Goal: Task Accomplishment & Management: Complete application form

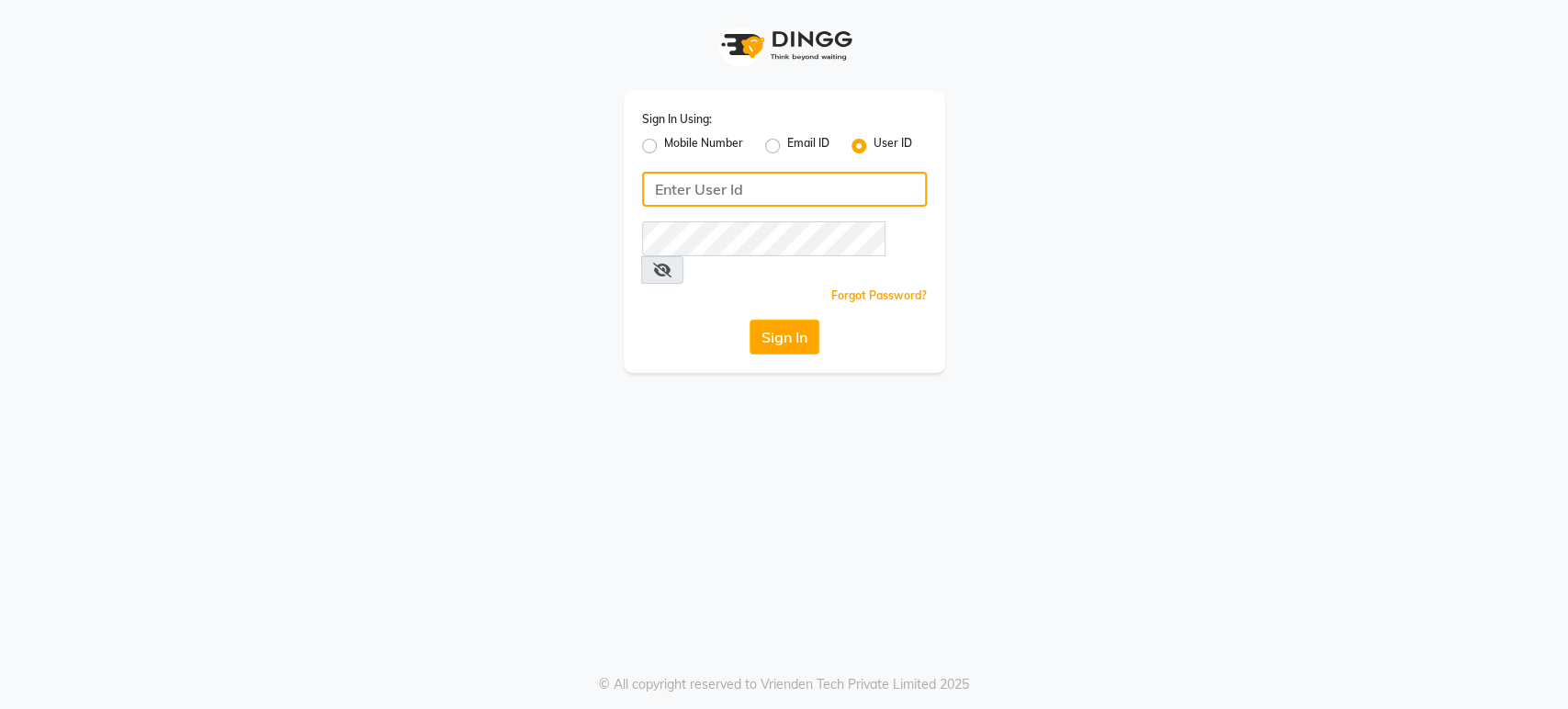
click at [707, 179] on input "Username" at bounding box center [784, 189] width 285 height 35
click at [741, 197] on input "H&S" at bounding box center [784, 189] width 285 height 35
type input "H&S"
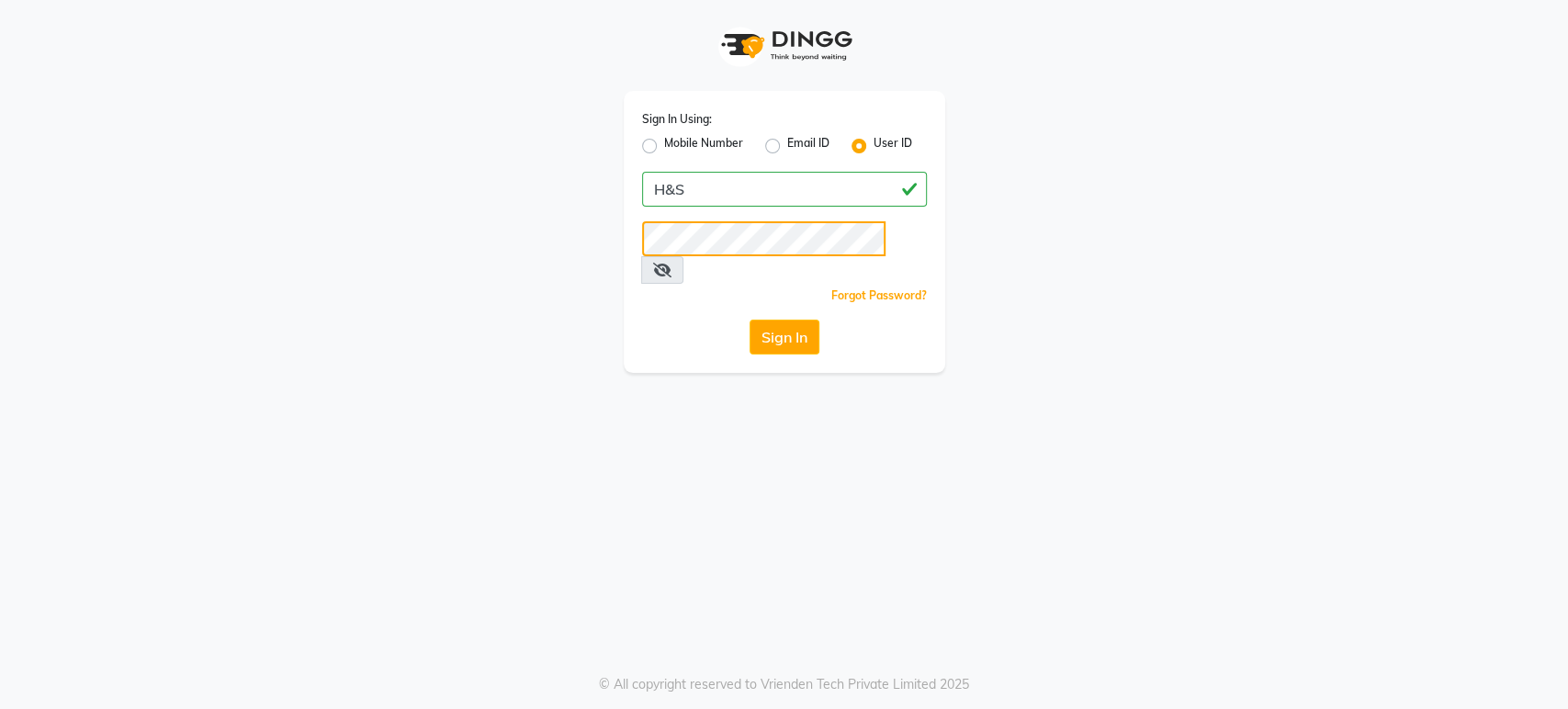
click at [750, 319] on button "Sign In" at bounding box center [784, 337] width 70 height 35
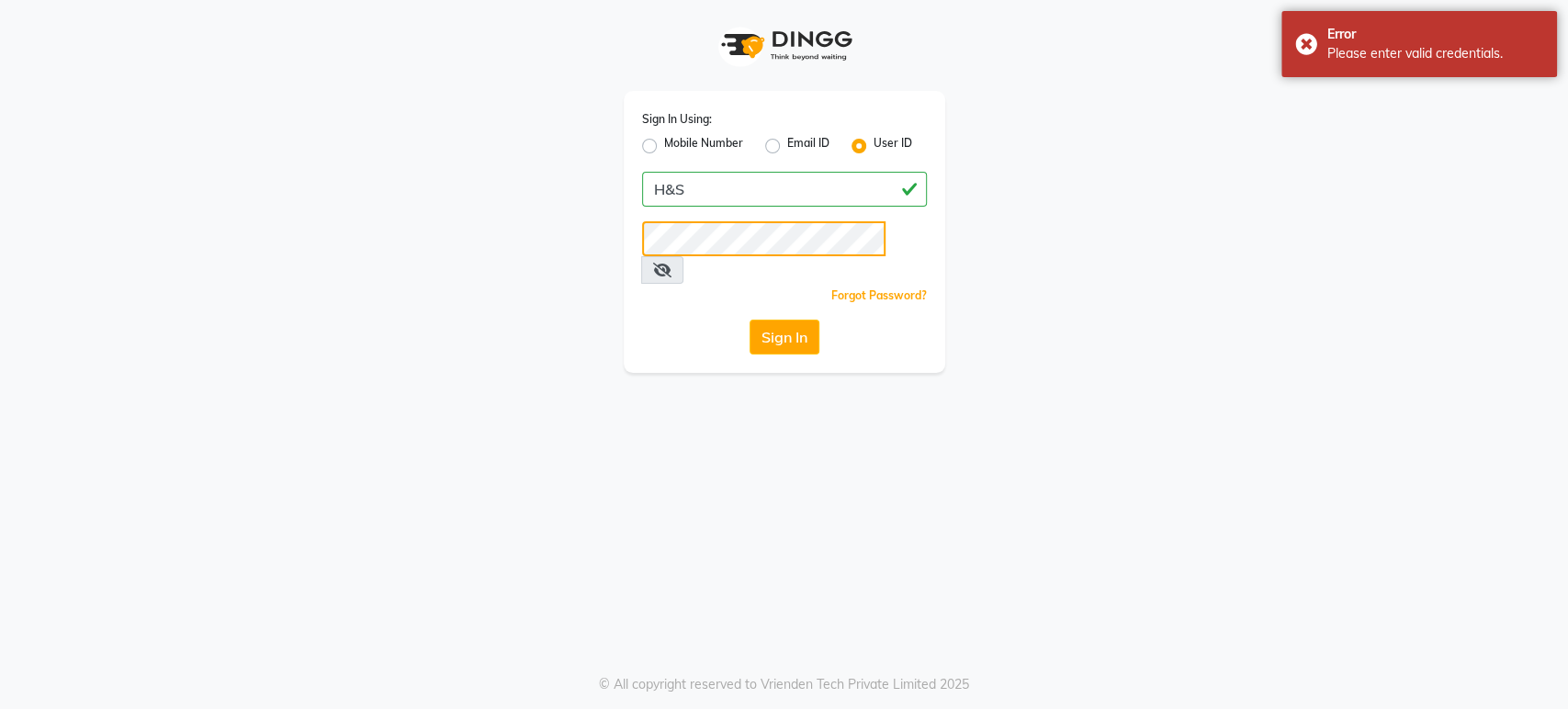
click at [750, 319] on button "Sign In" at bounding box center [784, 337] width 70 height 35
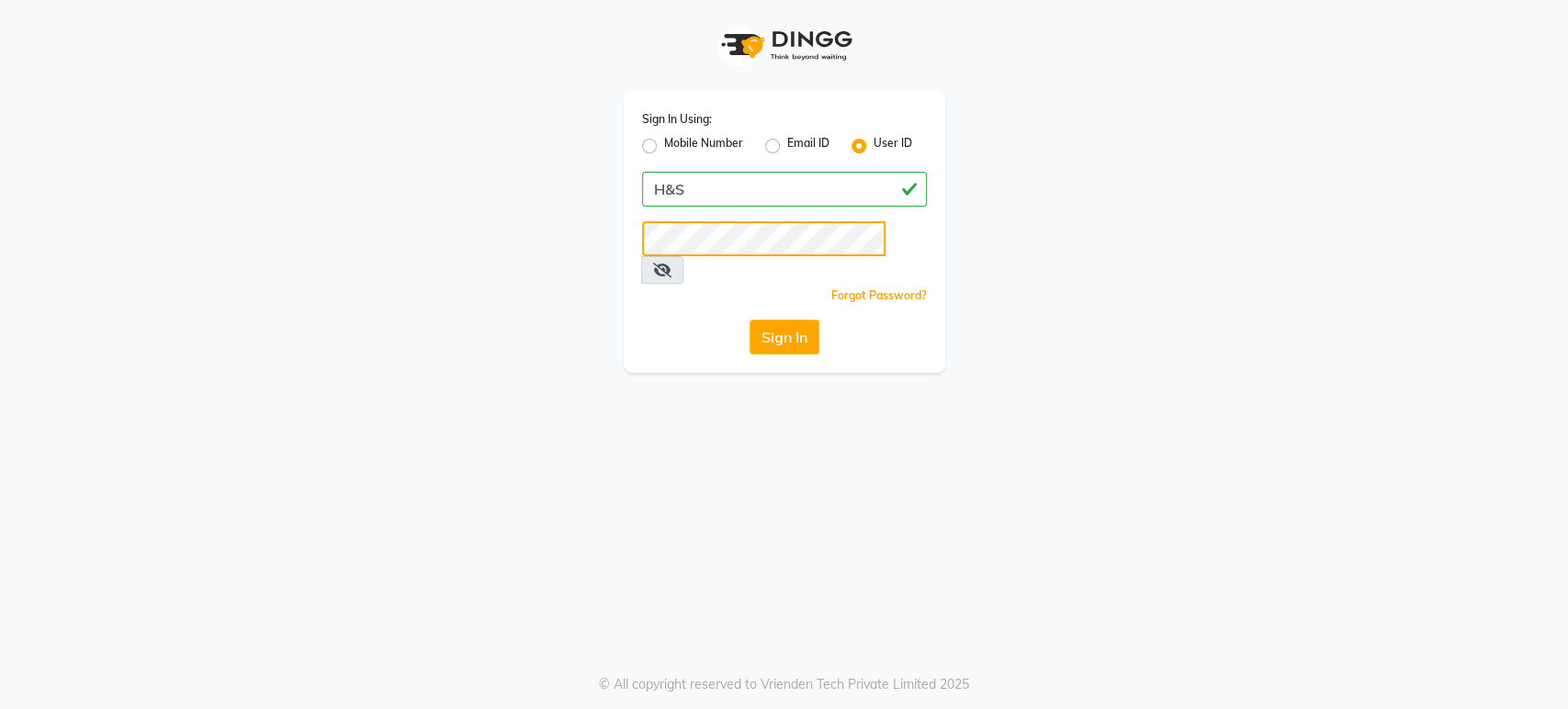
click at [750, 319] on button "Sign In" at bounding box center [784, 337] width 70 height 35
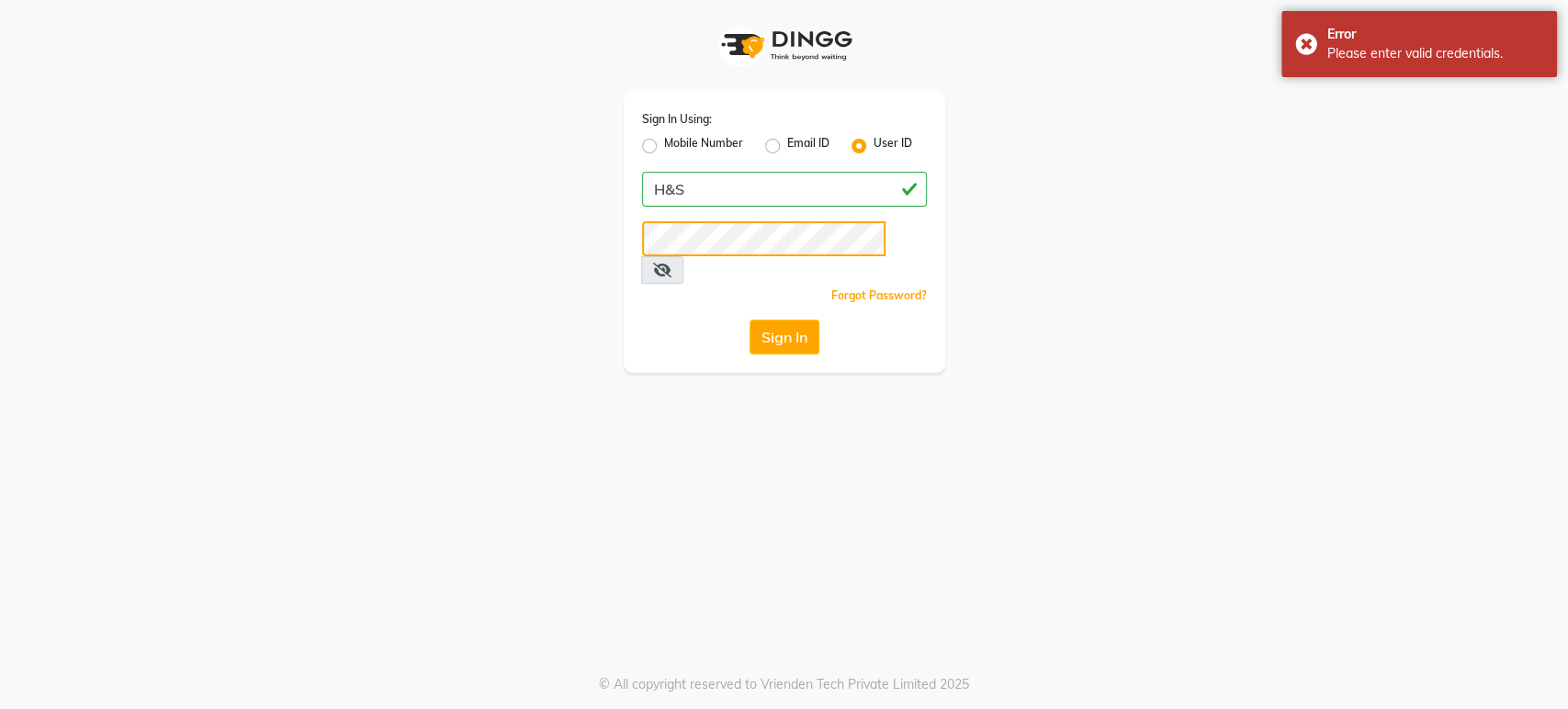
click at [750, 319] on button "Sign In" at bounding box center [784, 337] width 70 height 35
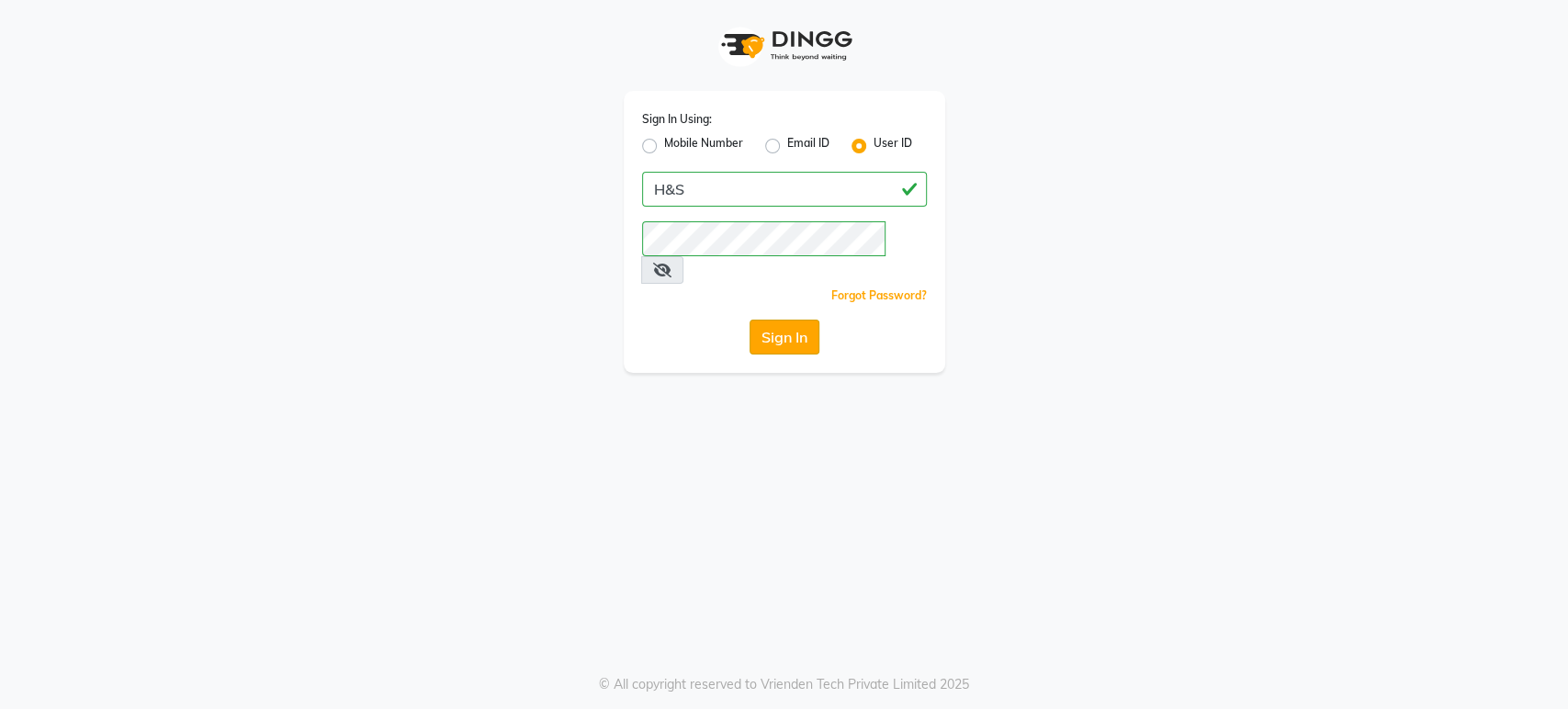
click at [775, 322] on button "Sign In" at bounding box center [784, 337] width 70 height 35
click at [776, 319] on button "Sign In" at bounding box center [784, 337] width 70 height 35
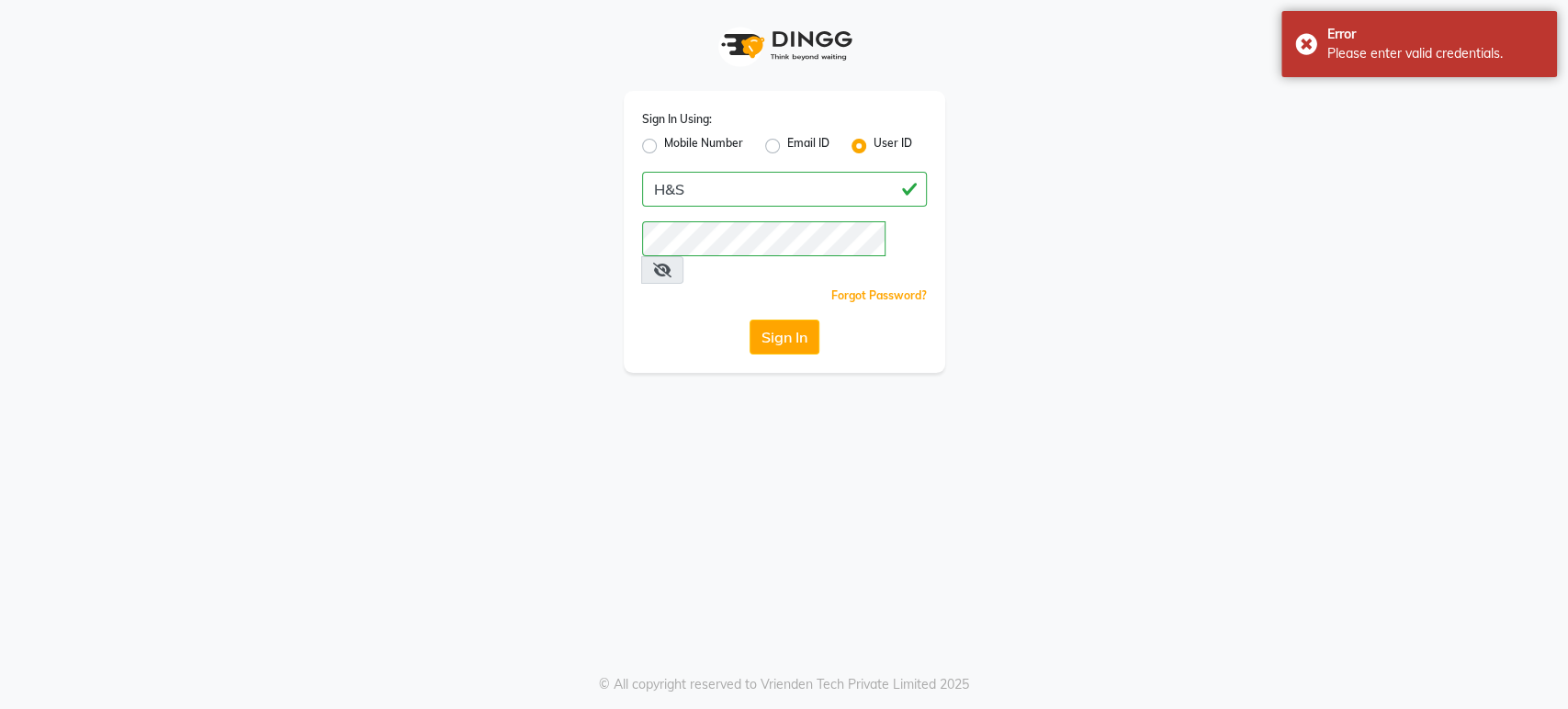
click at [672, 263] on icon at bounding box center [661, 269] width 18 height 14
click at [670, 263] on icon at bounding box center [660, 269] width 16 height 14
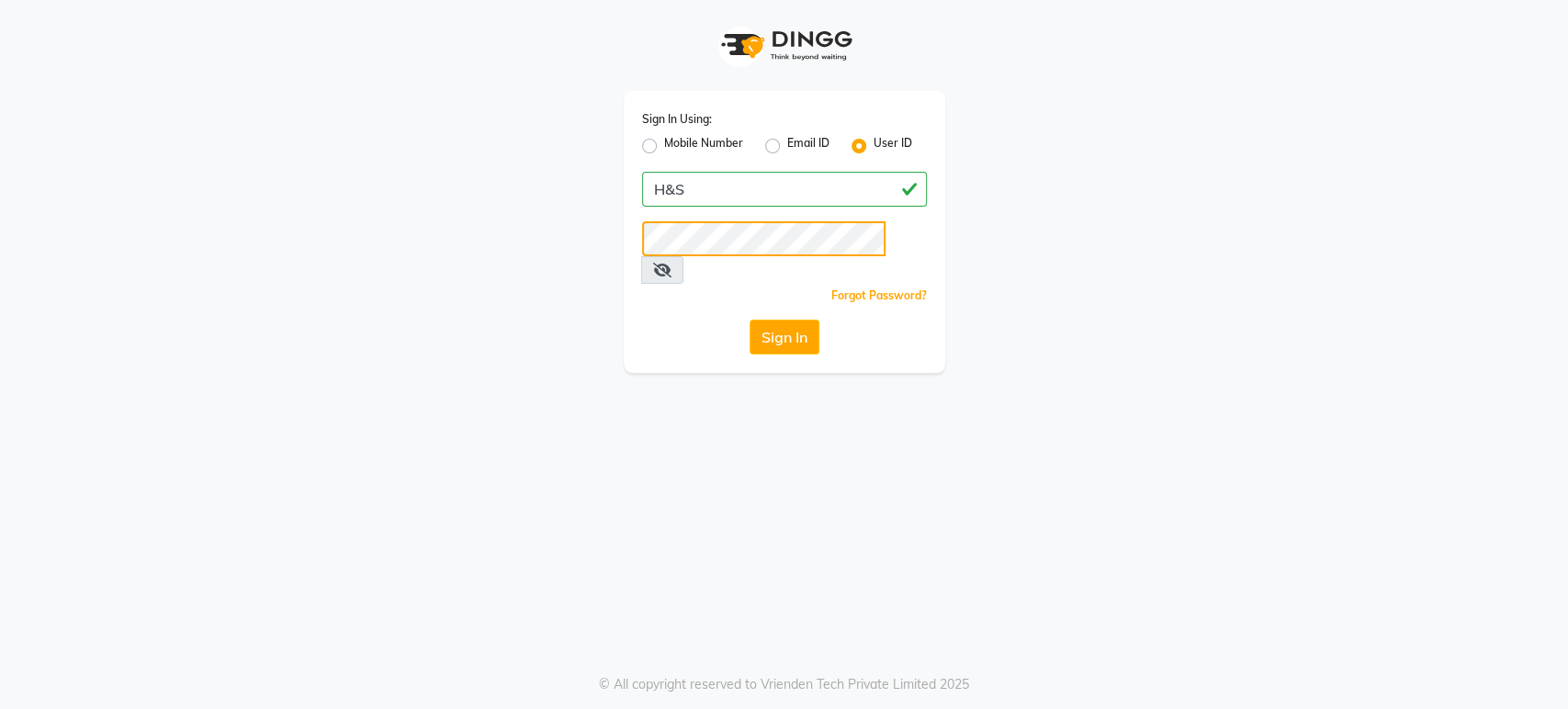
click at [750, 319] on button "Sign In" at bounding box center [784, 337] width 70 height 35
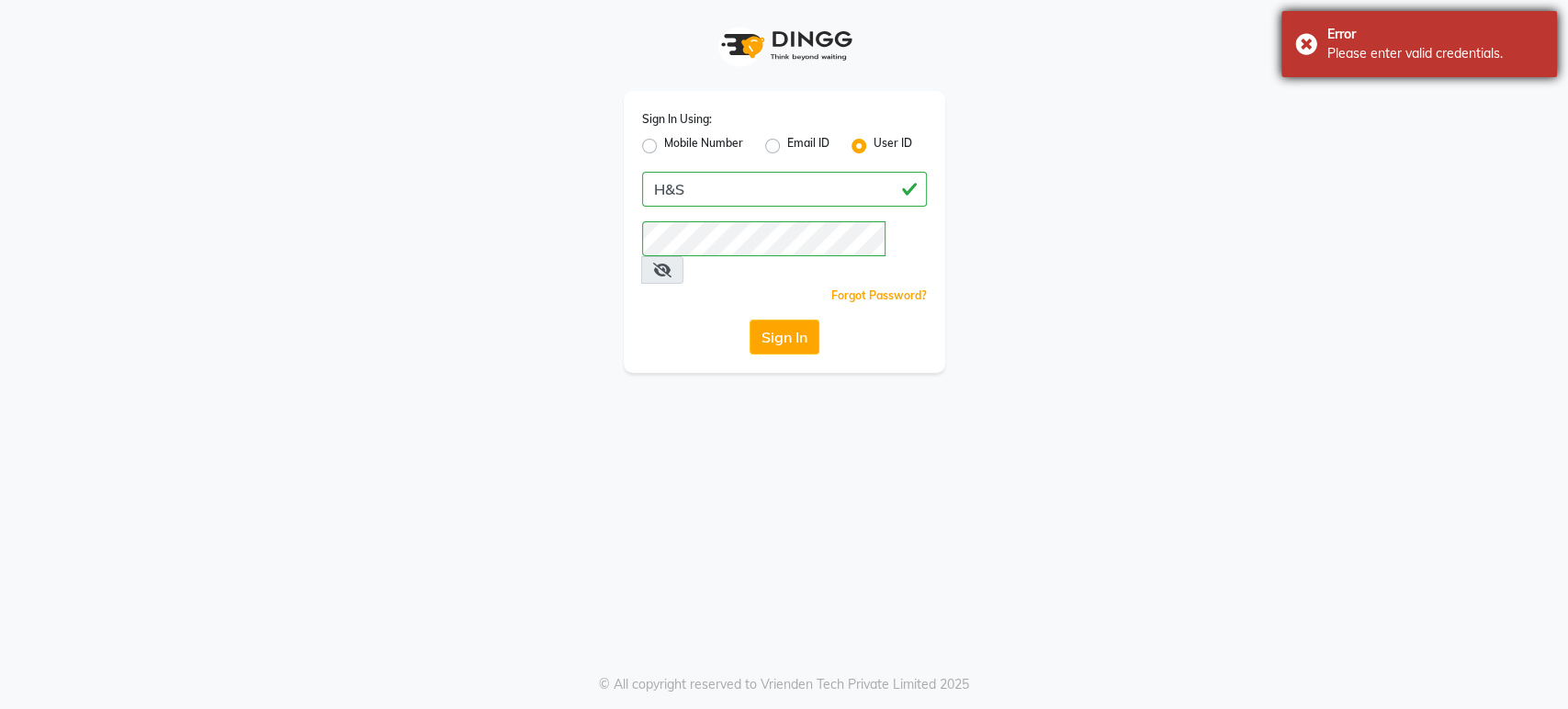
click at [1300, 39] on div "Error Please enter valid credentials." at bounding box center [1419, 43] width 275 height 66
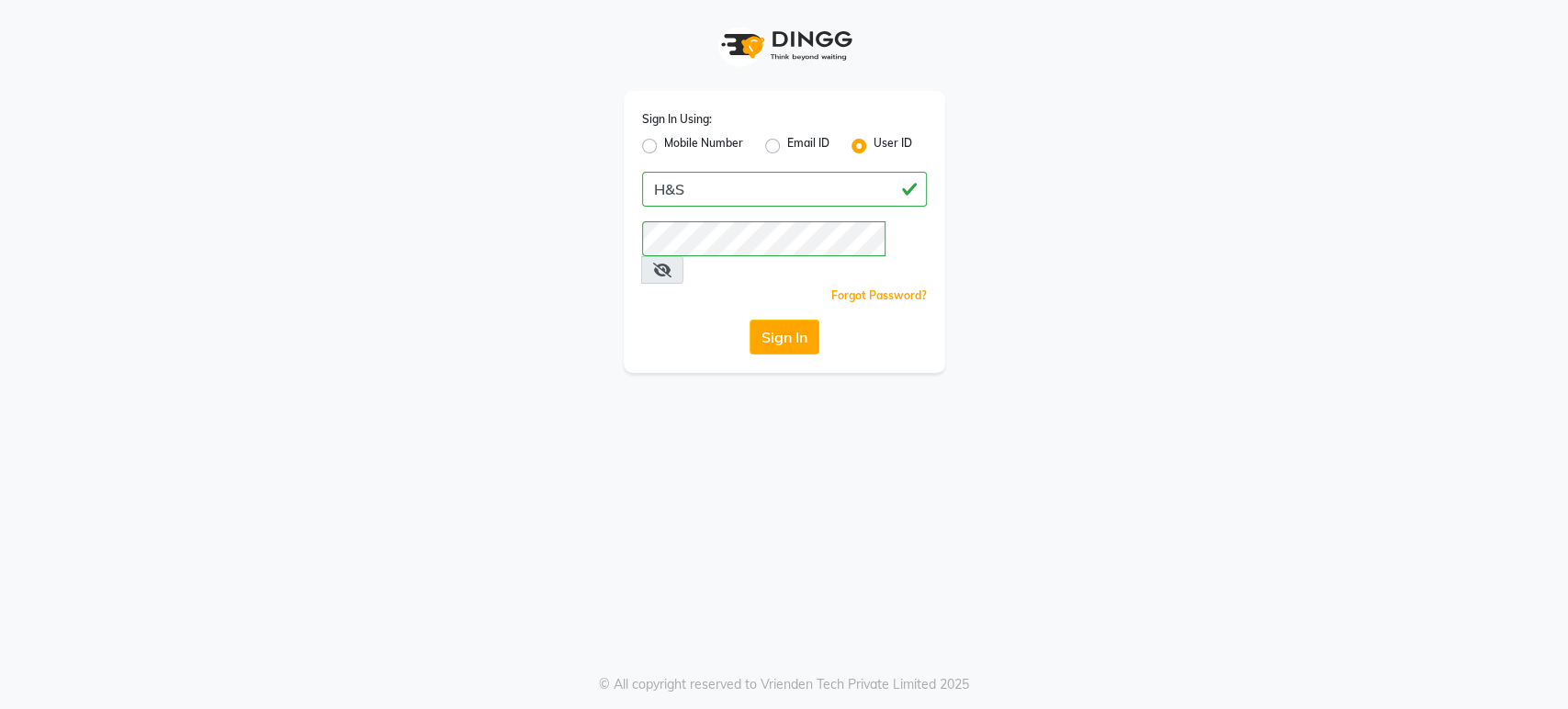
click at [683, 256] on span at bounding box center [662, 269] width 42 height 28
click at [672, 263] on icon at bounding box center [661, 269] width 18 height 14
click at [772, 319] on button "Sign In" at bounding box center [784, 337] width 70 height 35
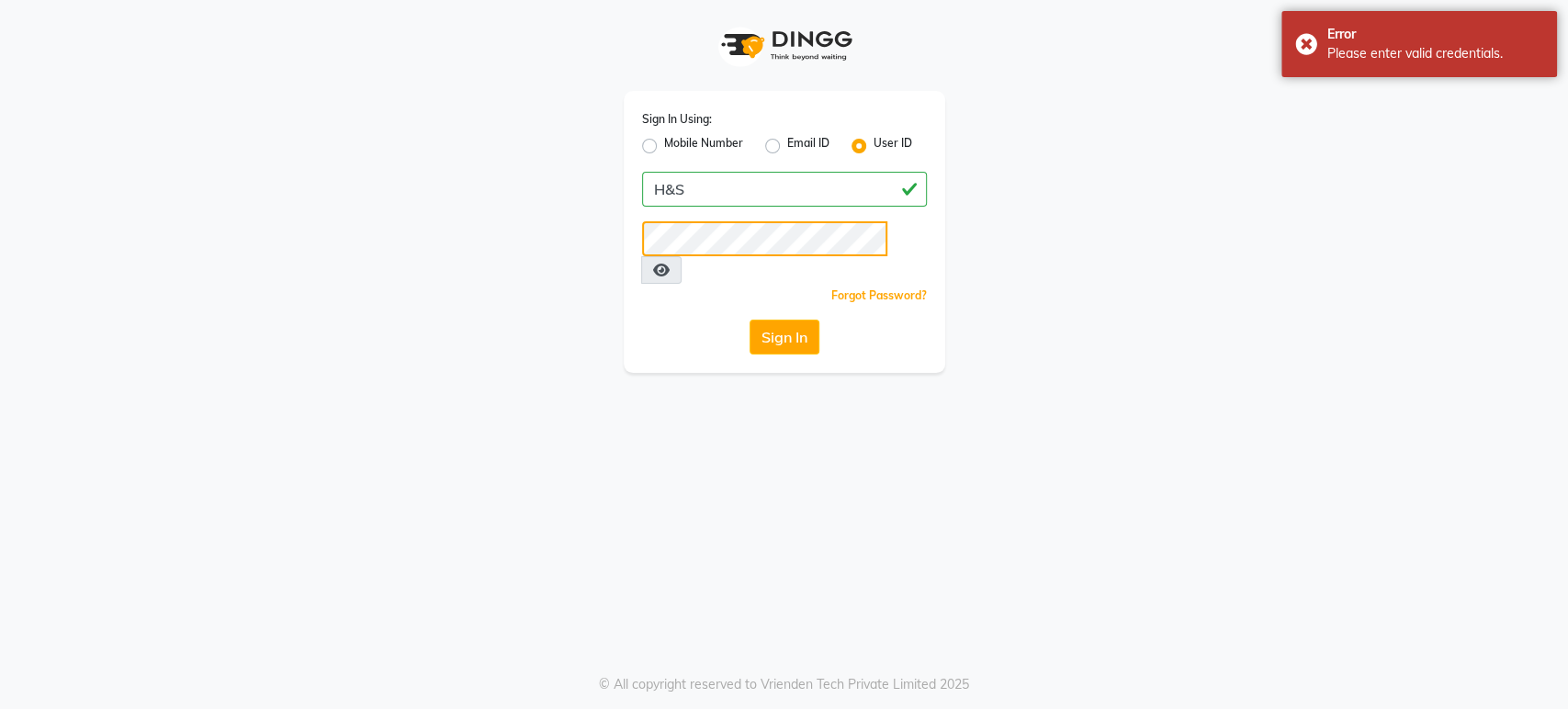
click at [750, 319] on button "Sign In" at bounding box center [784, 337] width 70 height 35
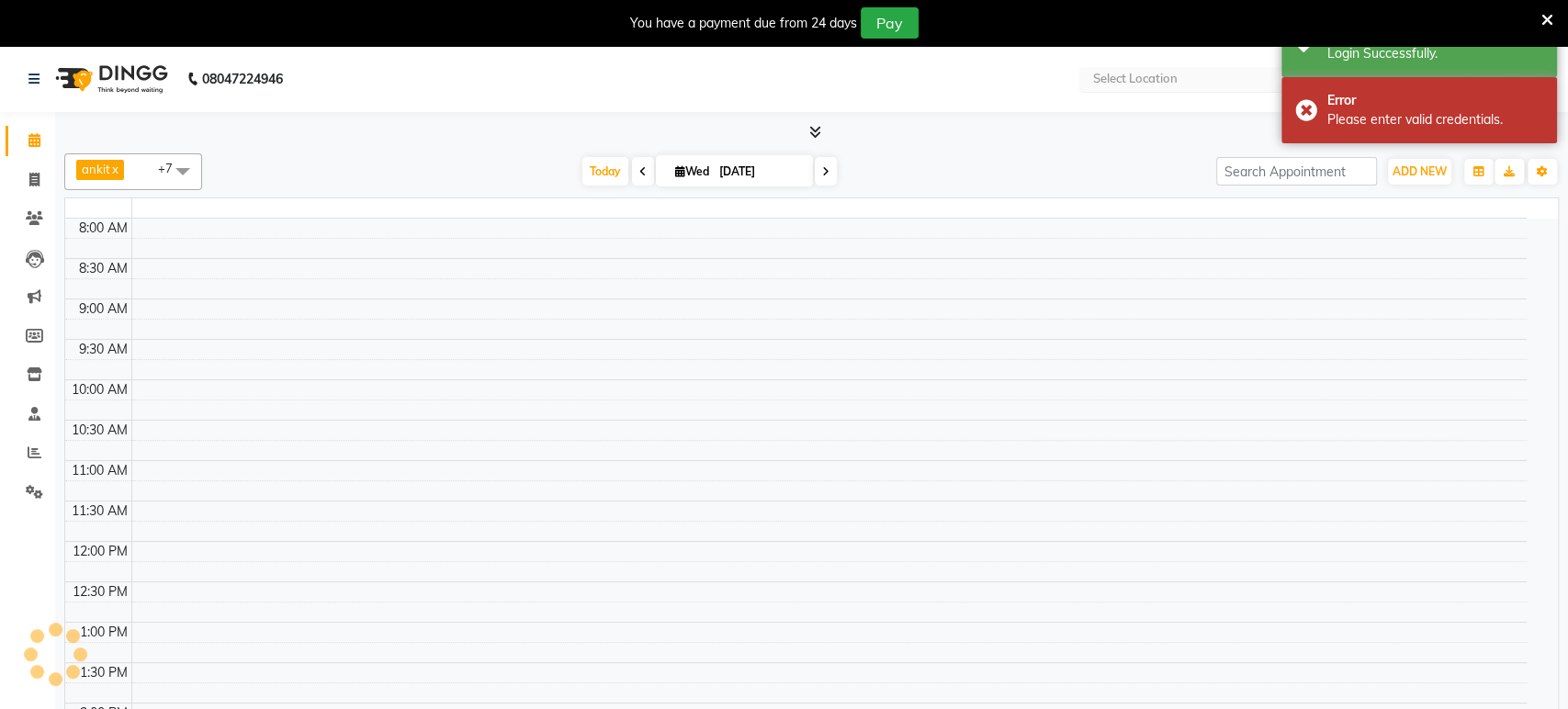
select select "en"
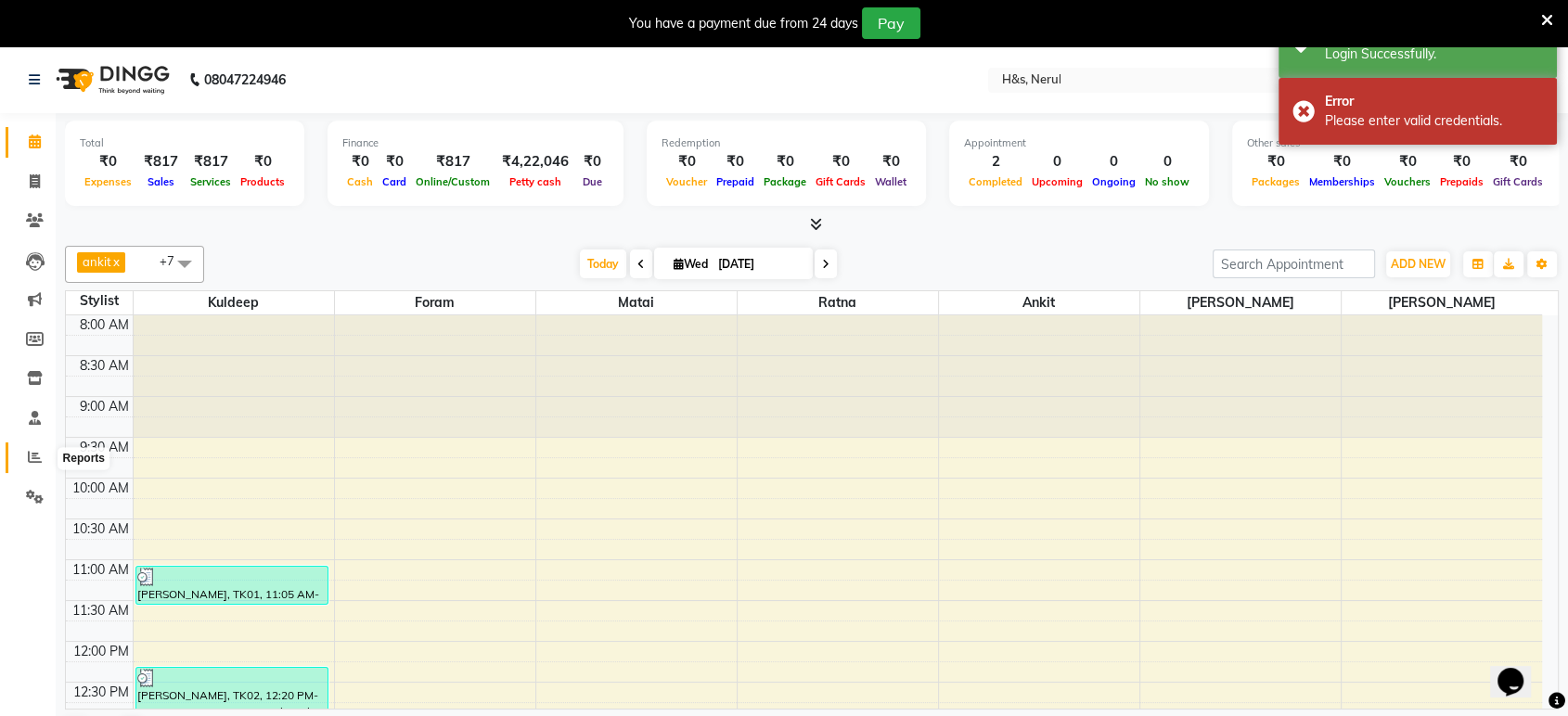
click at [37, 448] on span at bounding box center [34, 458] width 32 height 21
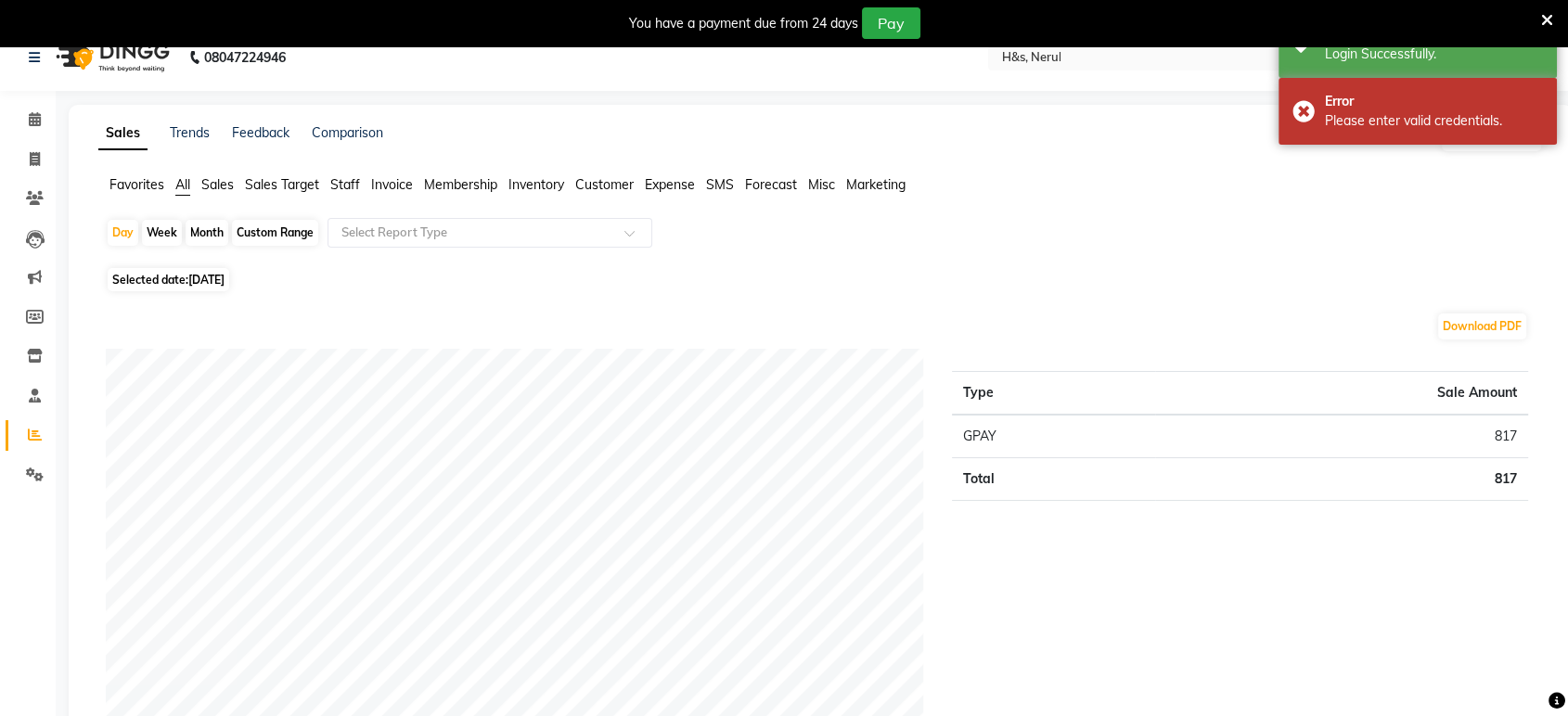
scroll to position [34, 0]
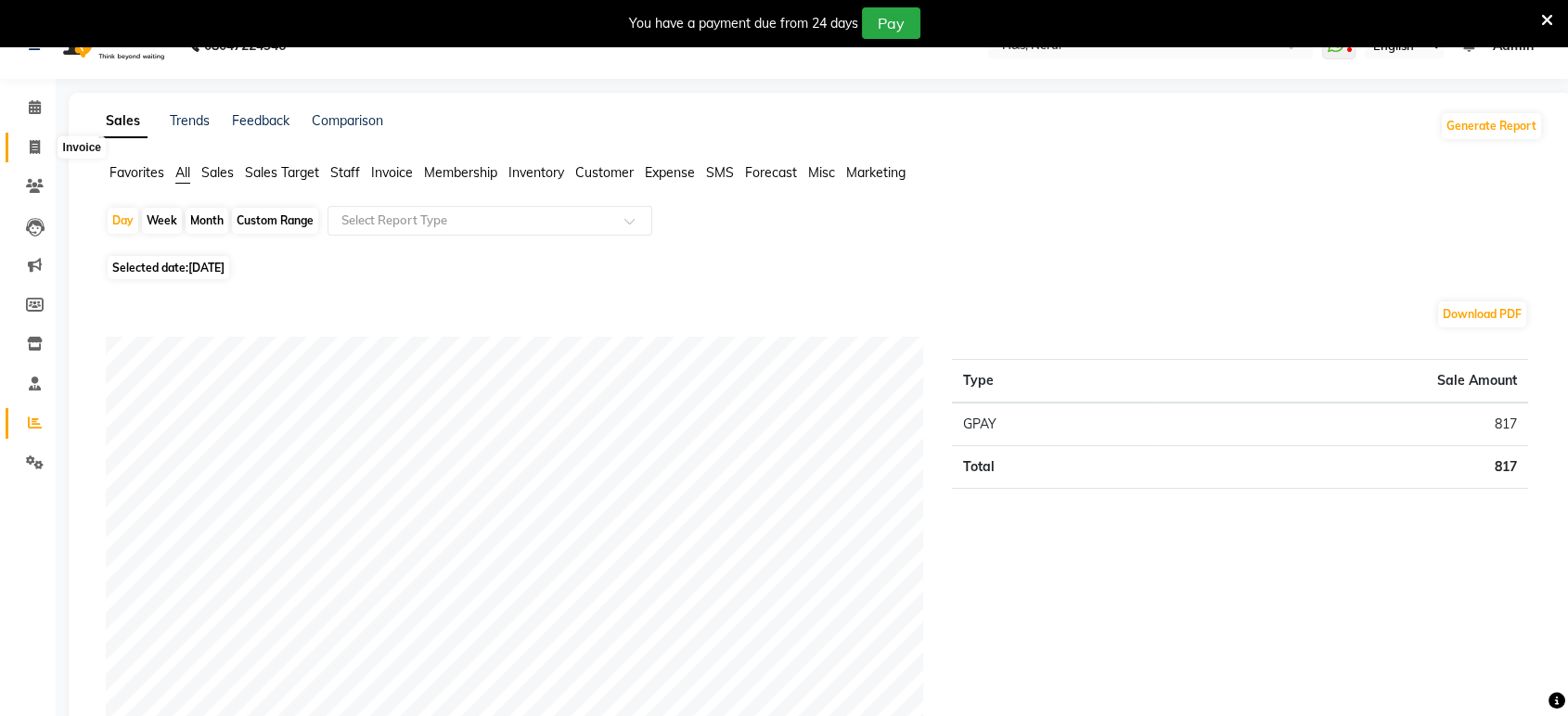
click at [26, 152] on span at bounding box center [34, 148] width 32 height 21
select select "6419"
select select "service"
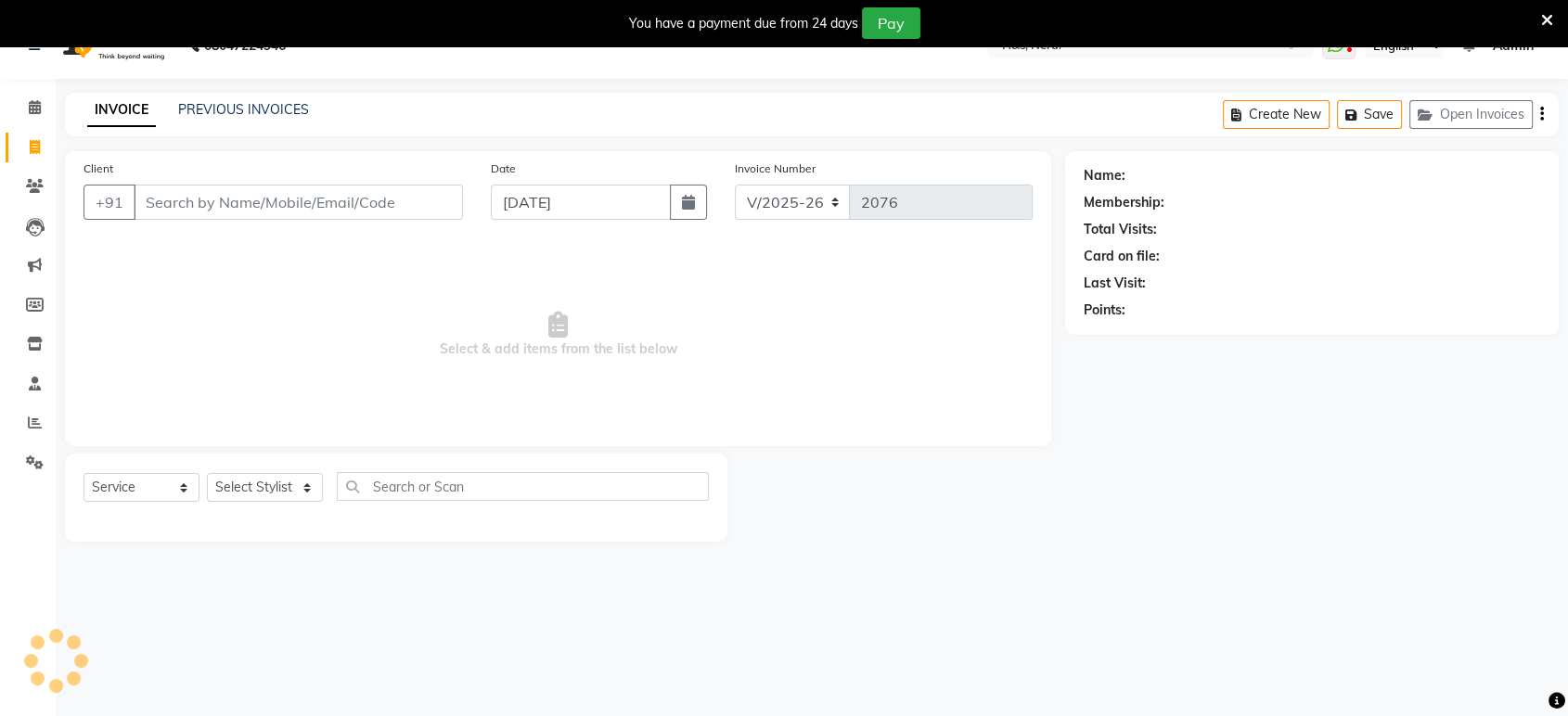
scroll to position [46, 0]
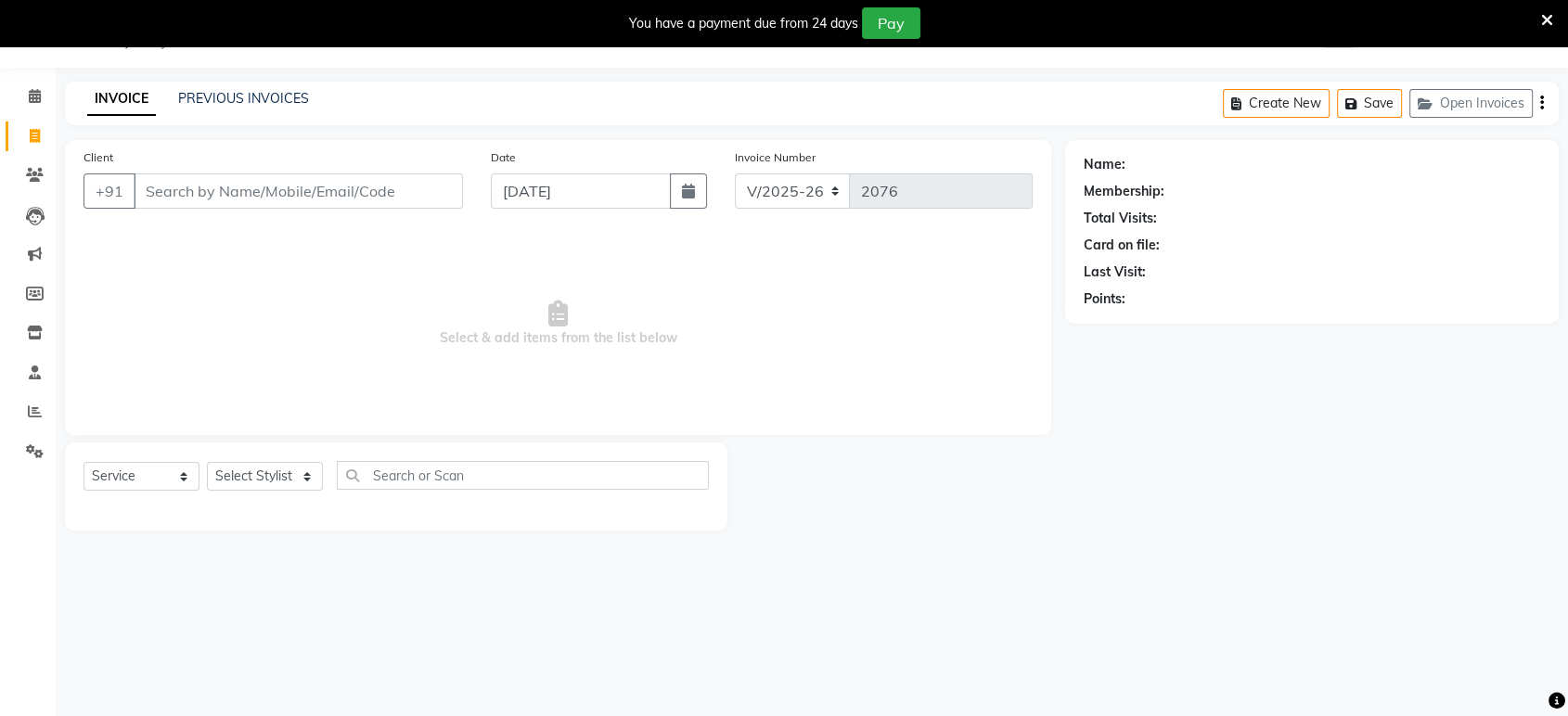
click at [234, 85] on div "INVOICE PREVIOUS INVOICES Create New Save Open Invoices" at bounding box center [812, 103] width 1493 height 44
click at [244, 100] on link "PREVIOUS INVOICES" at bounding box center [243, 98] width 131 height 17
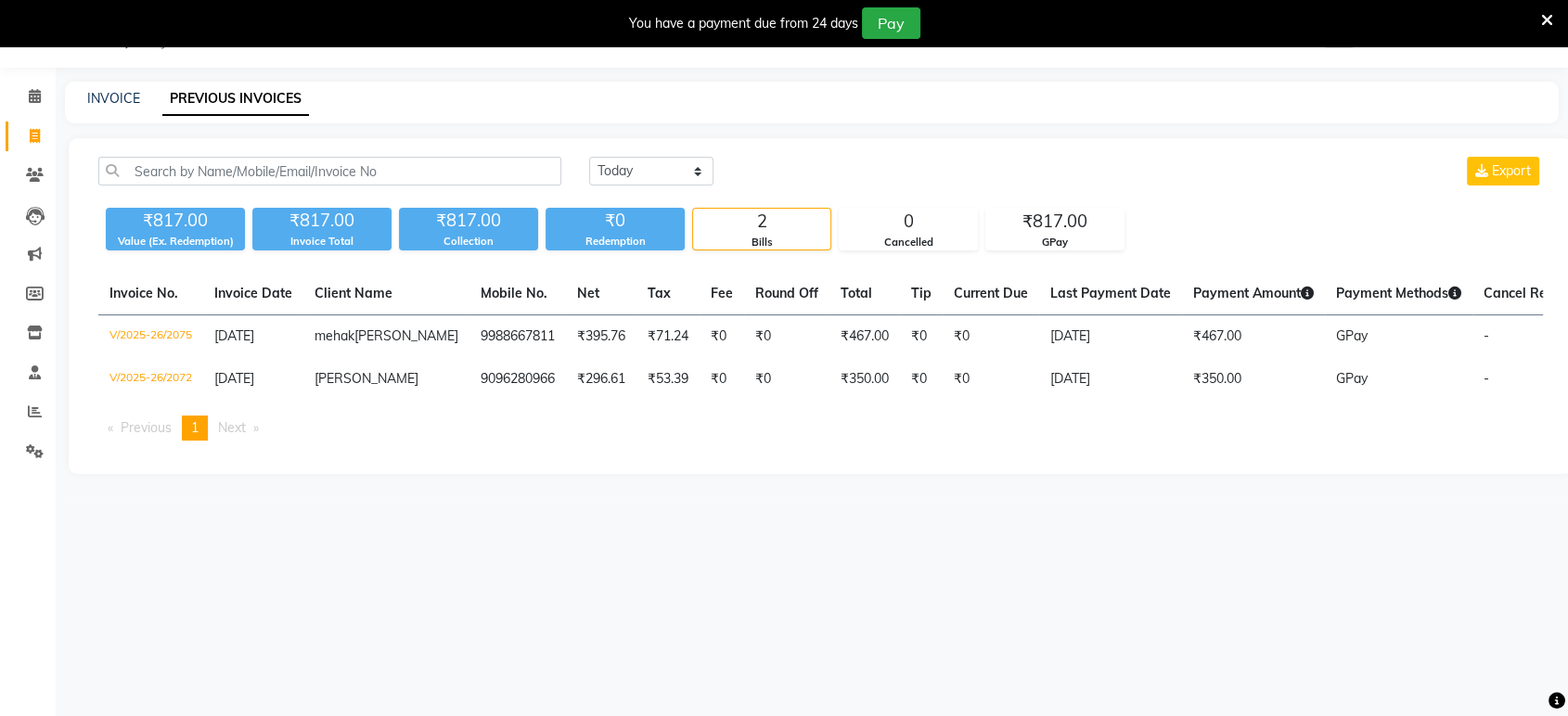
click at [31, 145] on link "Invoice" at bounding box center [28, 136] width 45 height 30
select select "service"
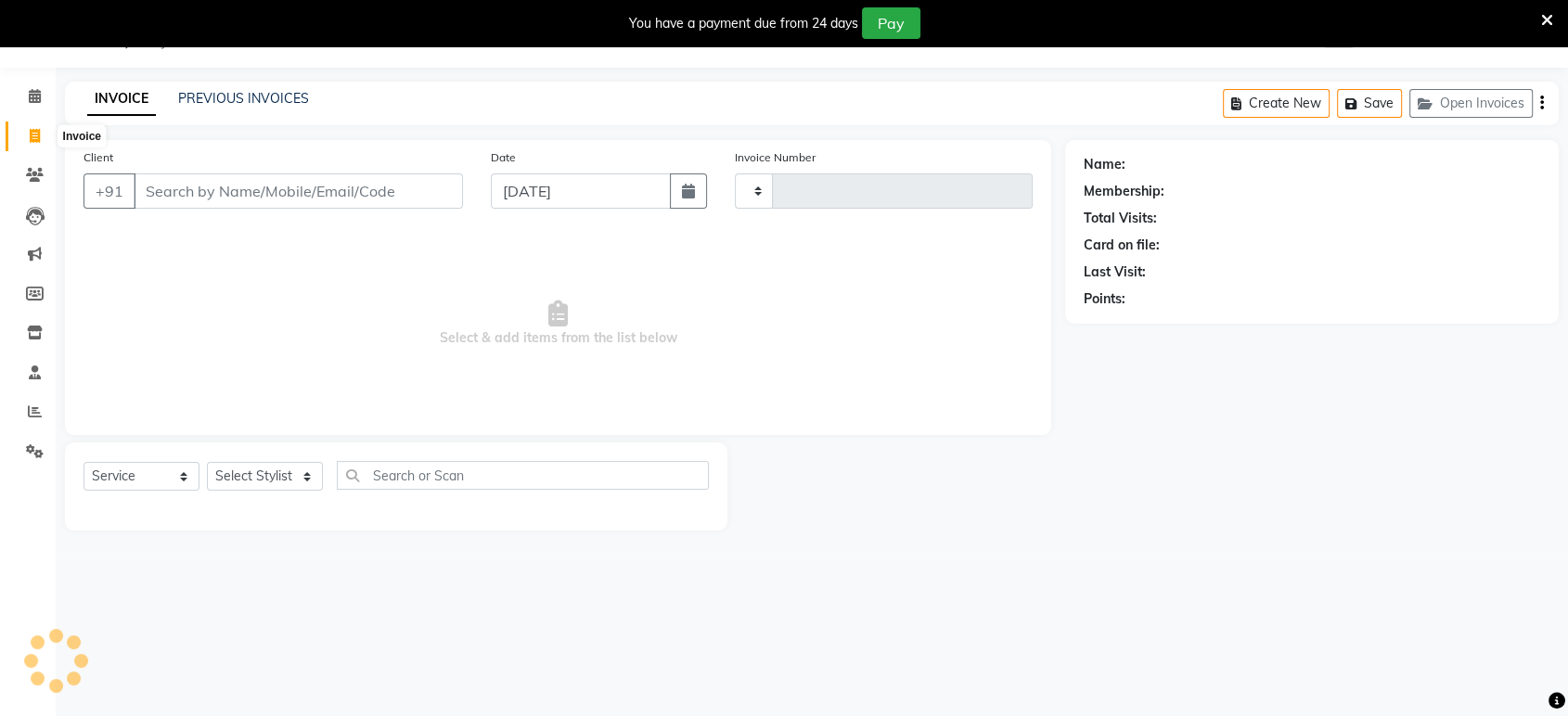
type input "2076"
select select "6419"
click at [215, 90] on link "PREVIOUS INVOICES" at bounding box center [243, 98] width 131 height 17
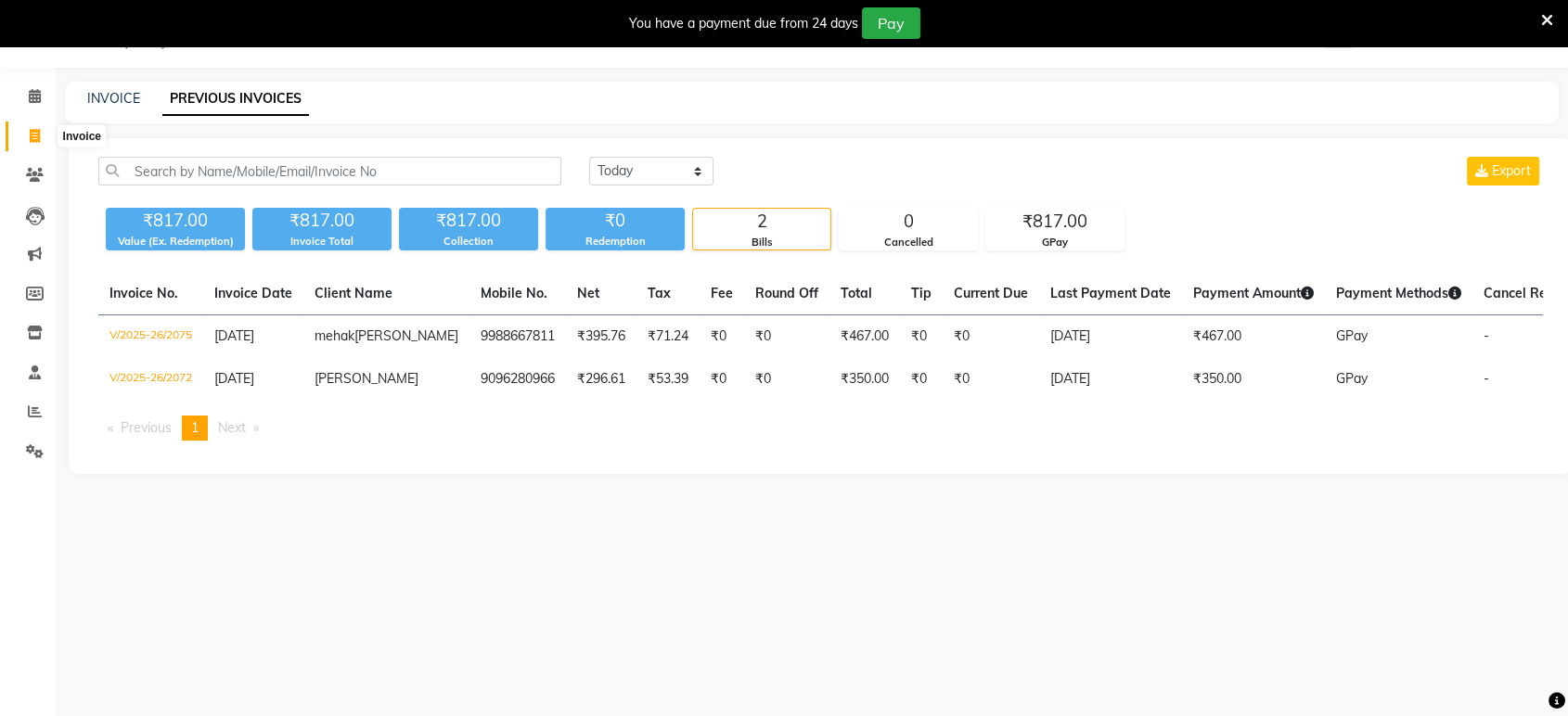
click at [30, 129] on icon at bounding box center [35, 136] width 10 height 14
select select "6419"
select select "service"
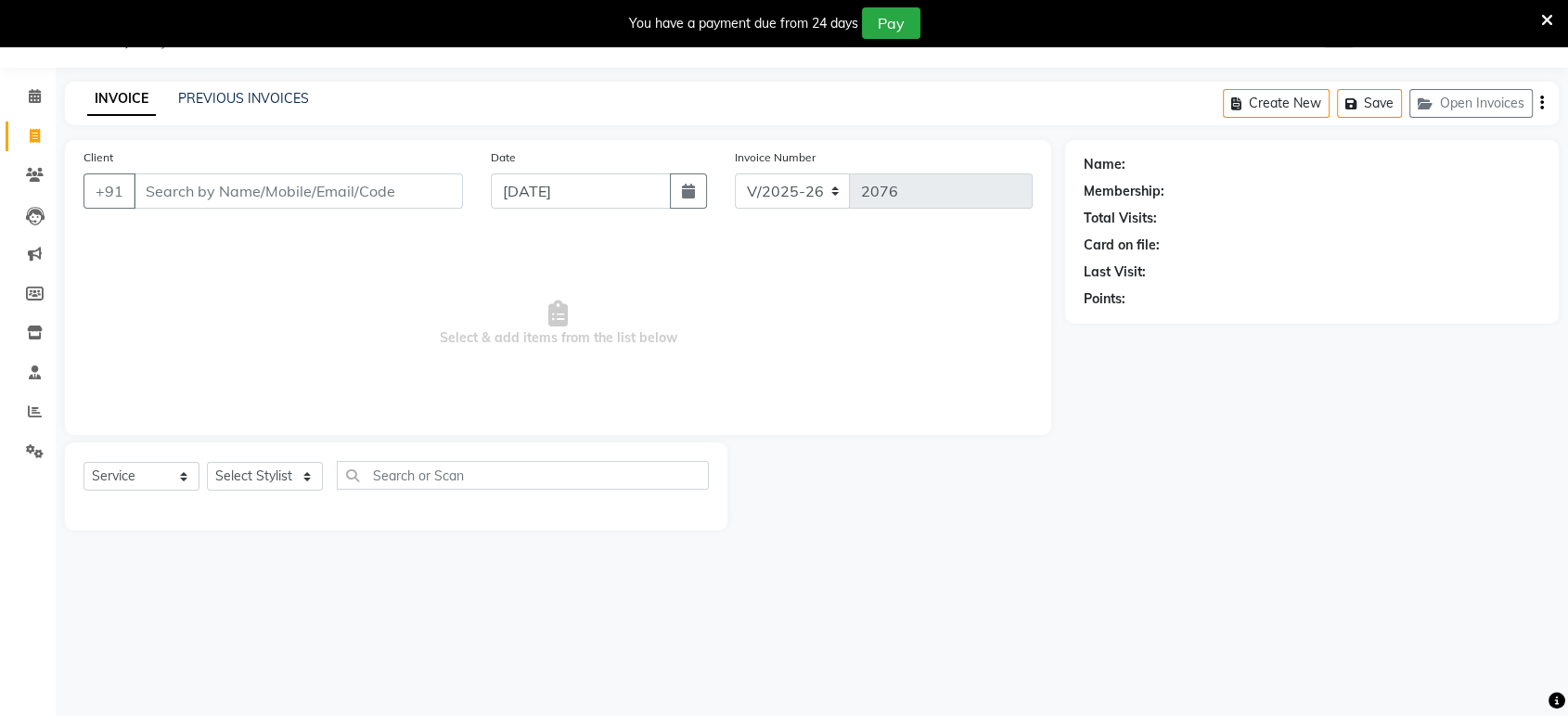
click at [183, 194] on input "Client" at bounding box center [297, 190] width 330 height 35
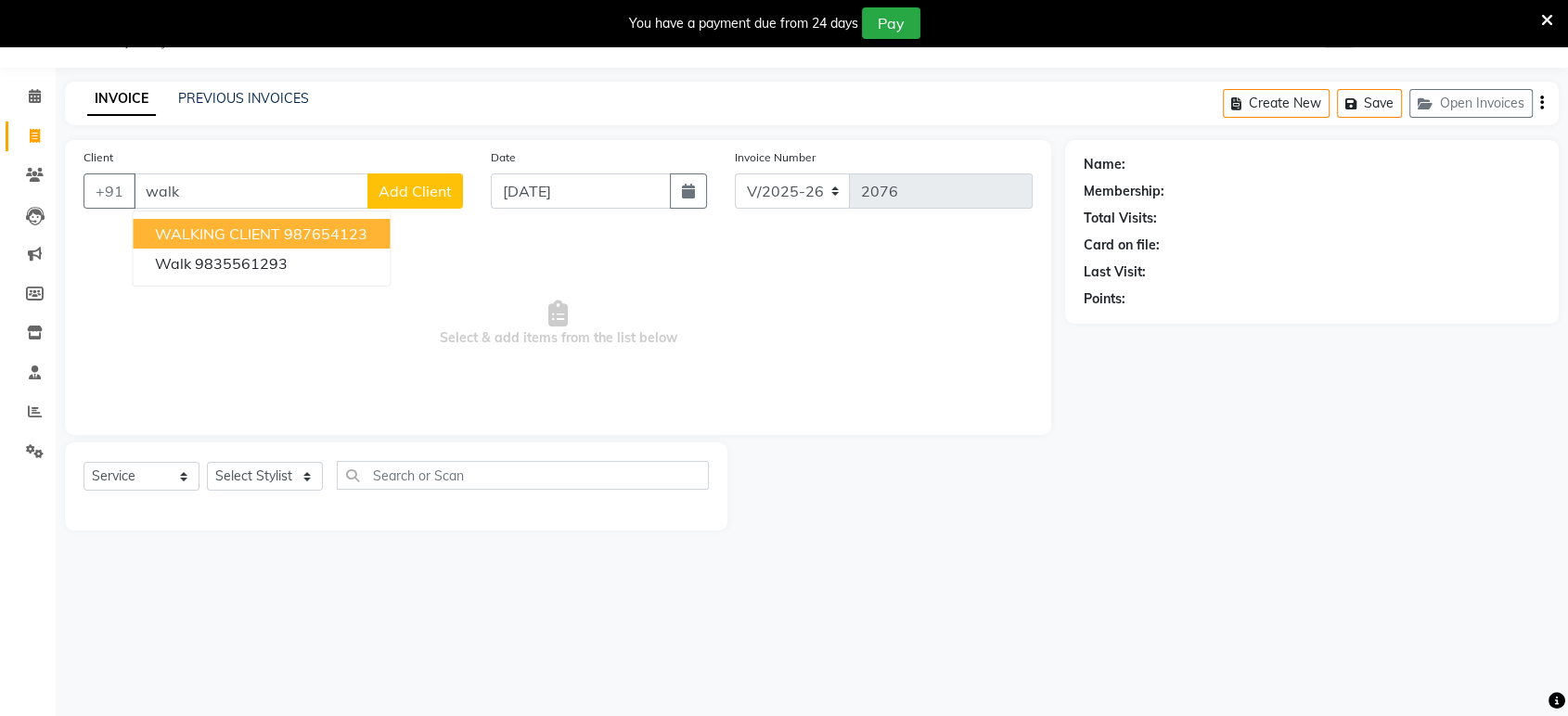
click at [176, 225] on span "WALKING CLIENT" at bounding box center [217, 233] width 125 height 18
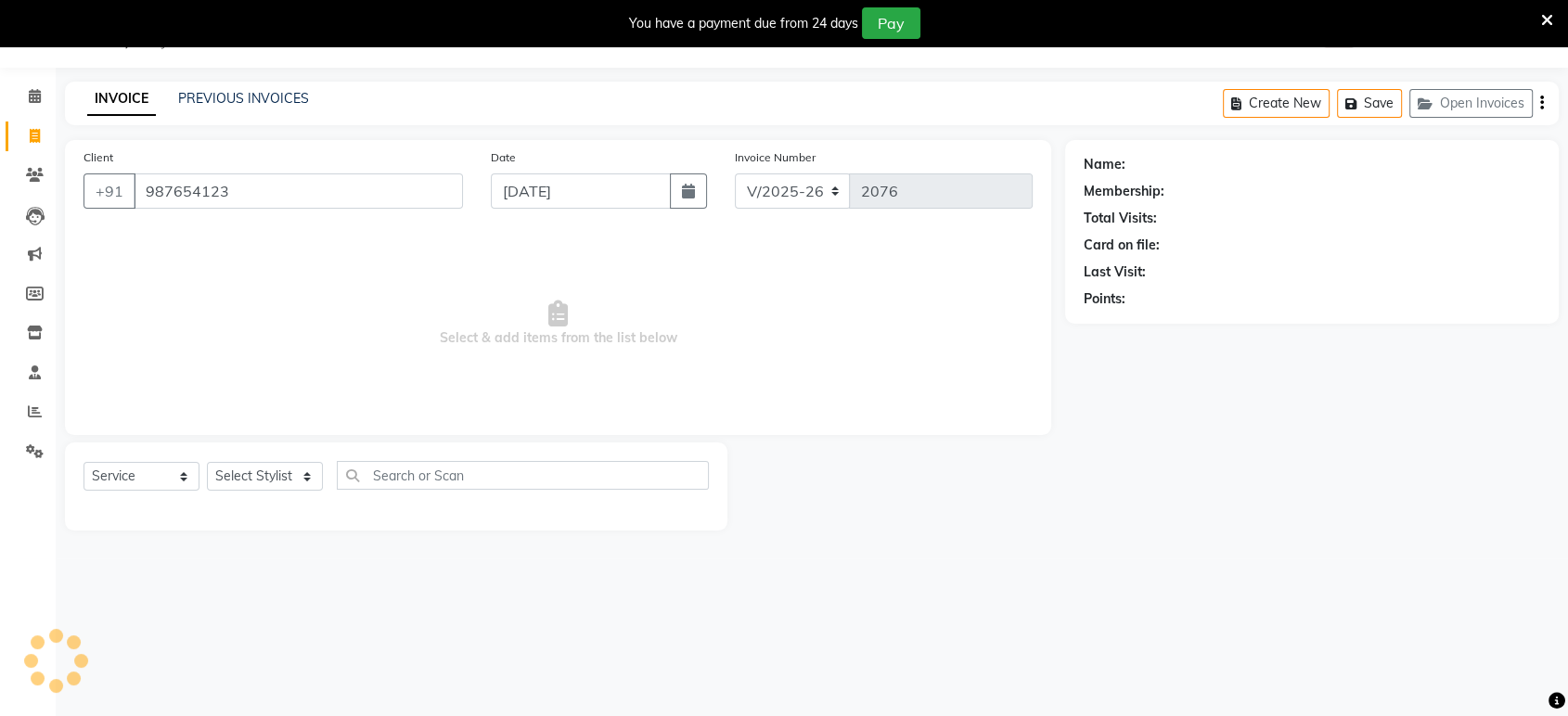
type input "987654123"
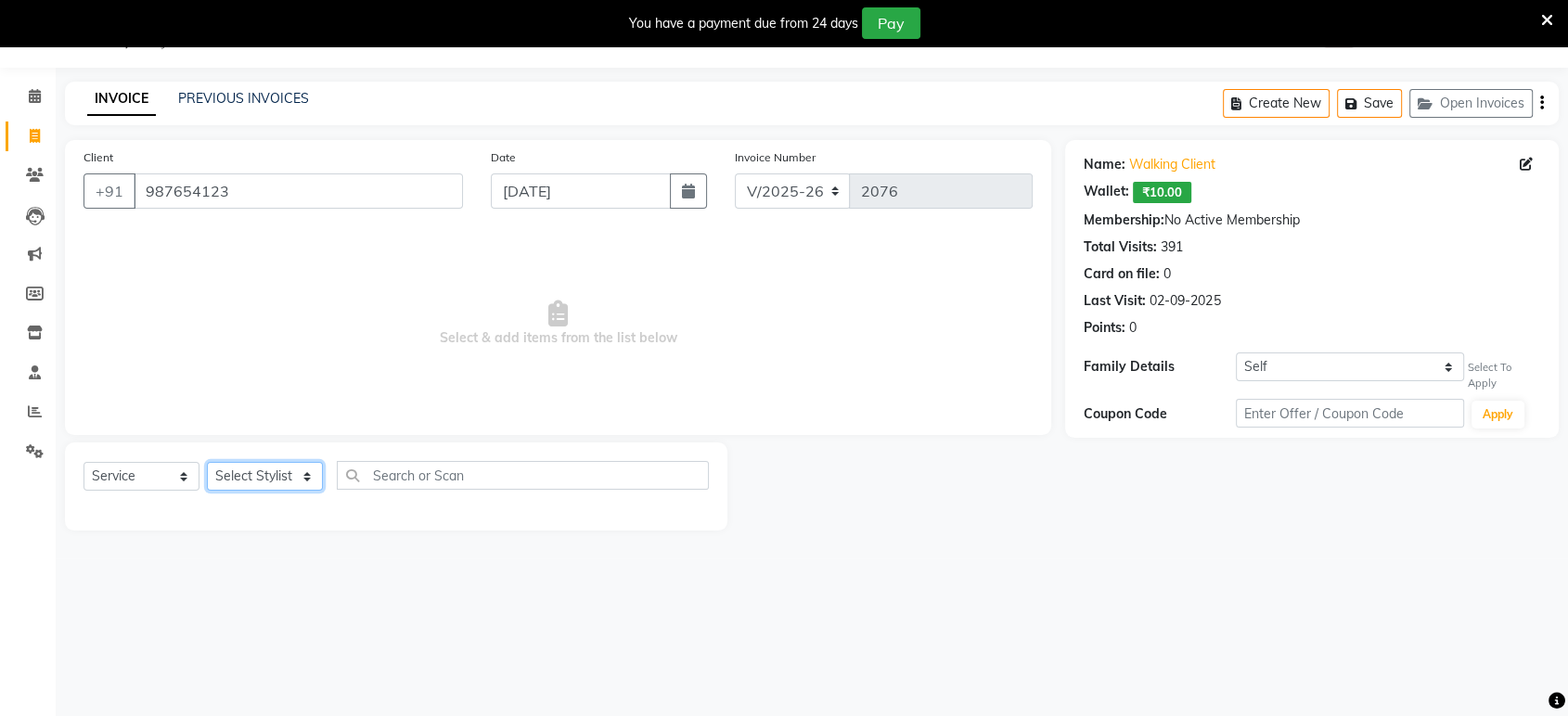
click at [292, 473] on select "Select Stylist ankit [PERSON_NAME] Foram [PERSON_NAME] [PERSON_NAME] [PERSON_NA…" at bounding box center [264, 476] width 116 height 29
select select "49331"
click at [207, 461] on select "Select Stylist ankit [PERSON_NAME] Foram [PERSON_NAME] [PERSON_NAME] [PERSON_NA…" at bounding box center [264, 476] width 116 height 29
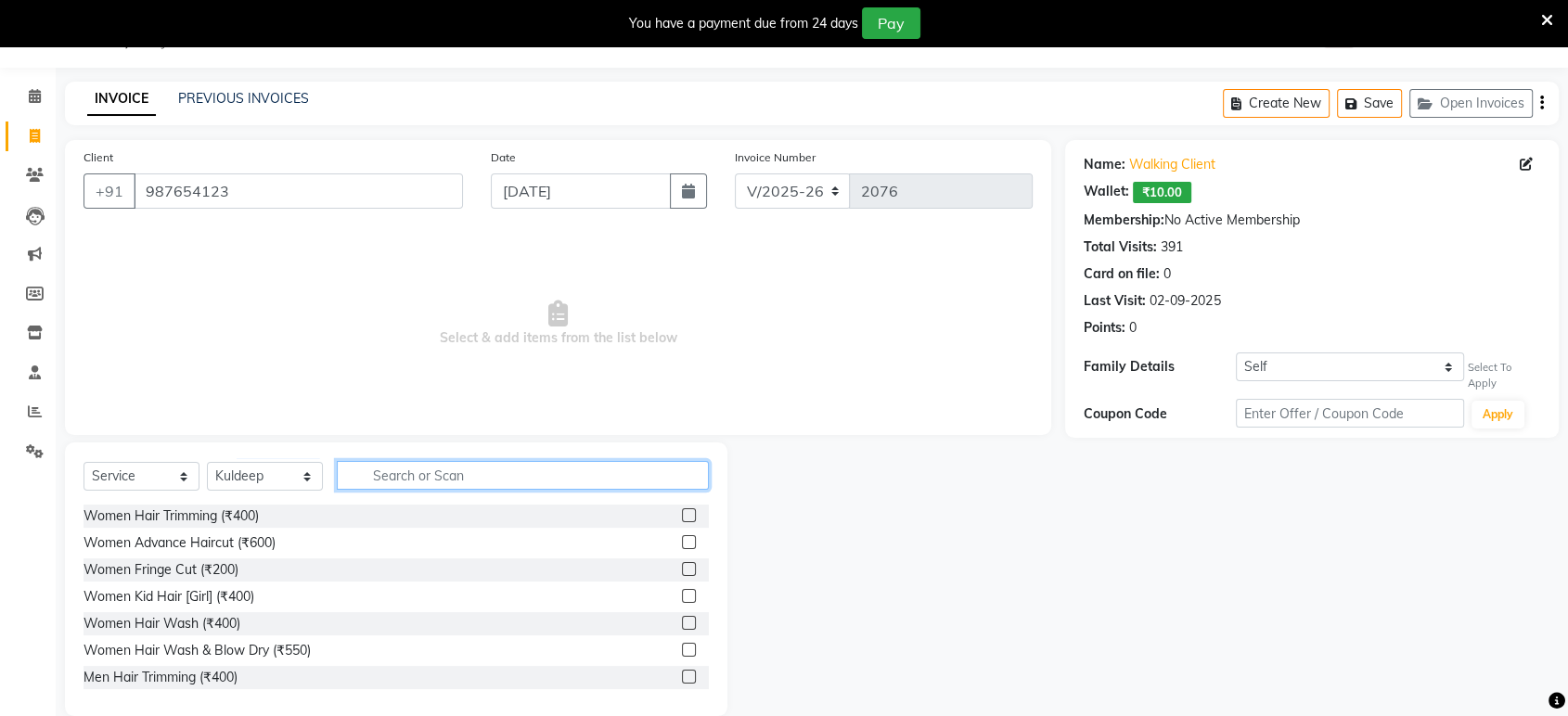
click at [427, 468] on input "text" at bounding box center [522, 475] width 372 height 29
click at [681, 642] on label at bounding box center [688, 649] width 14 height 14
click at [681, 644] on input "checkbox" at bounding box center [687, 650] width 12 height 12
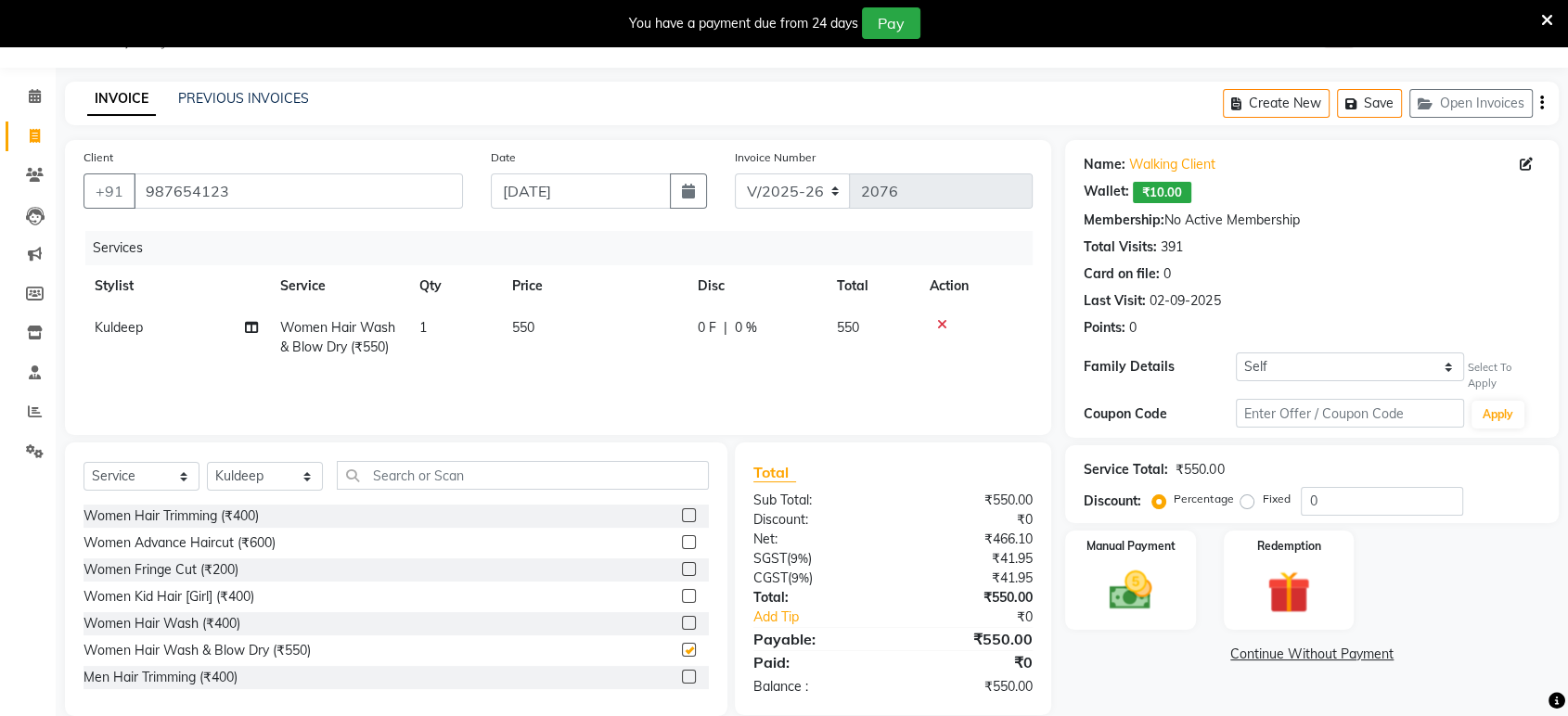
checkbox input "false"
click at [246, 322] on icon at bounding box center [251, 326] width 13 height 13
select select "49331"
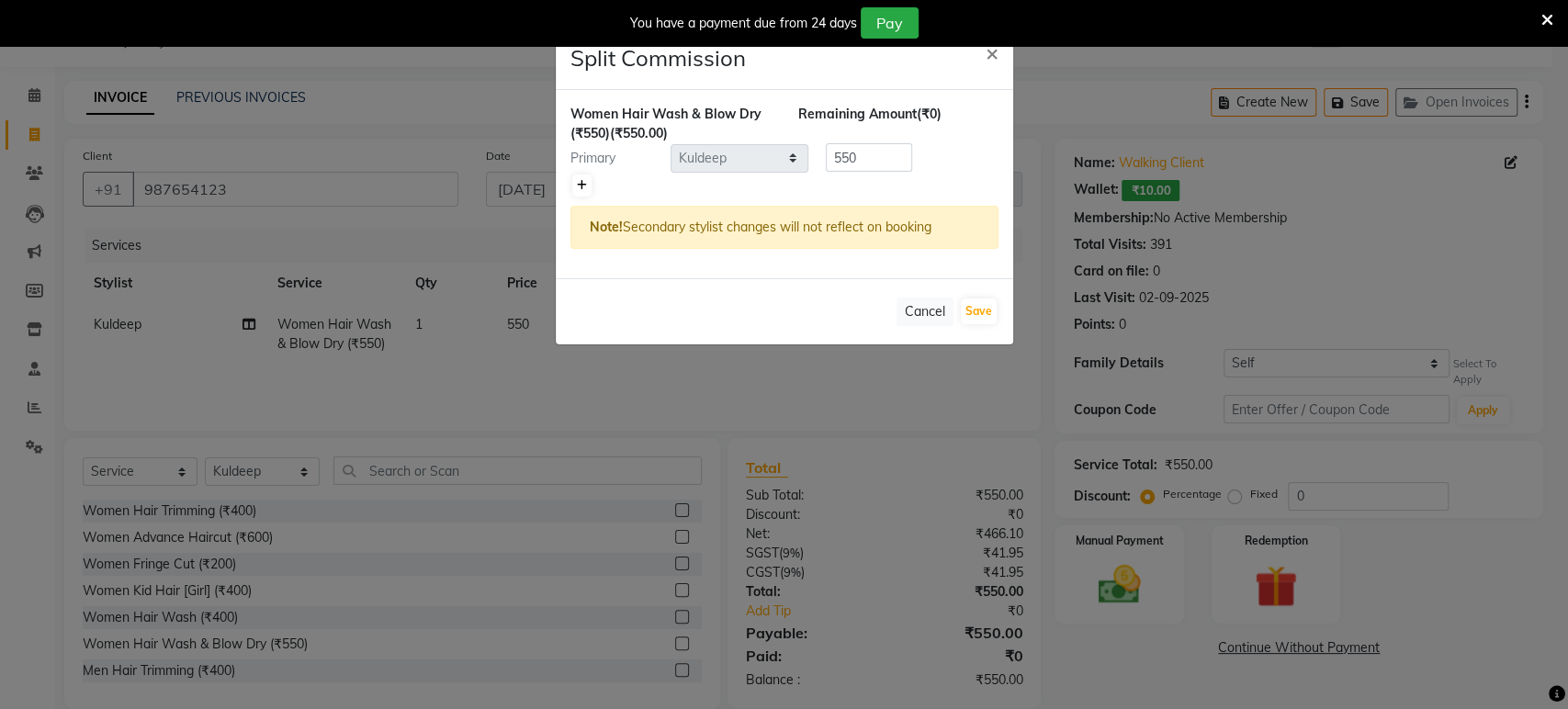
click at [578, 185] on icon at bounding box center [581, 185] width 10 height 11
type input "275"
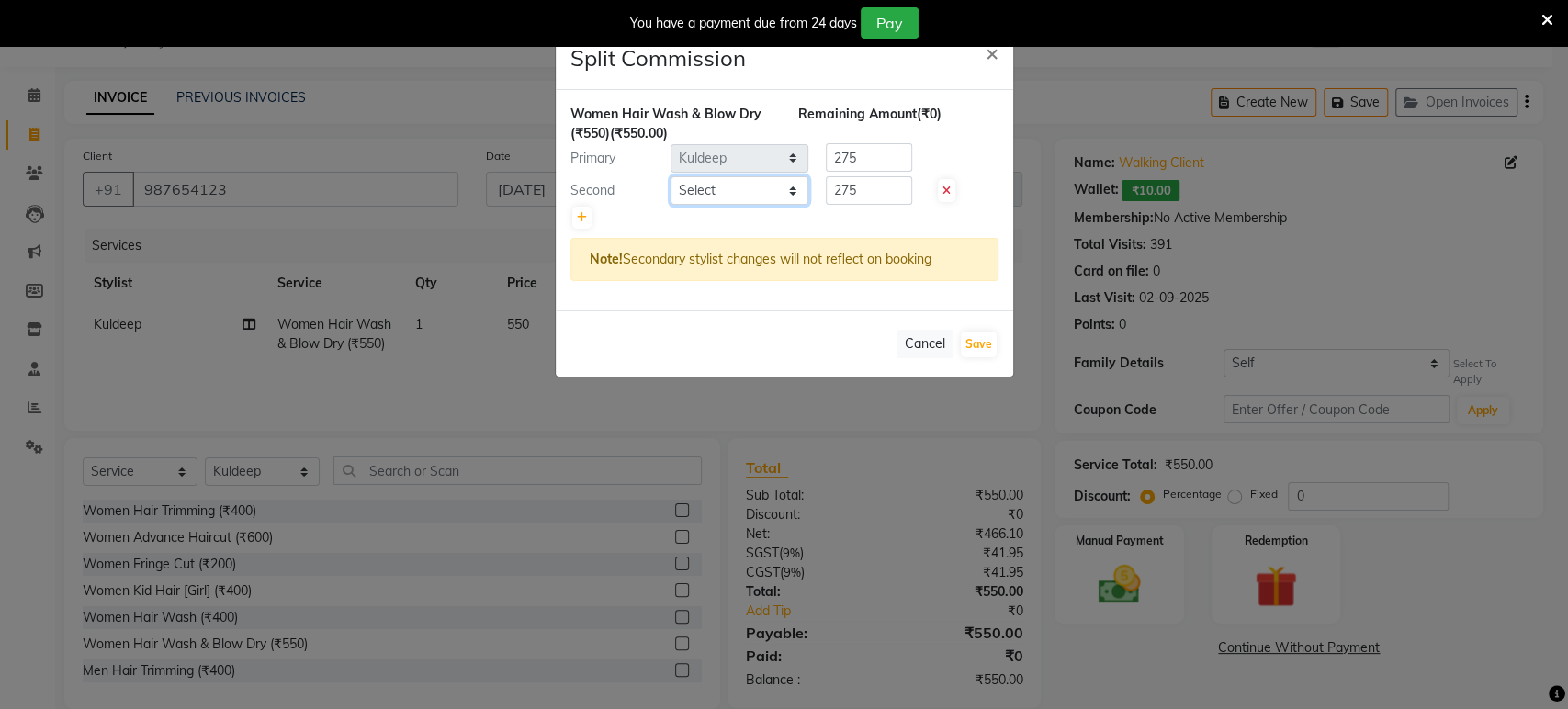
click at [701, 196] on select "Select ankit [PERSON_NAME] Foram [PERSON_NAME] [PERSON_NAME] [PERSON_NAME]" at bounding box center [739, 190] width 138 height 29
select select "89022"
click at [671, 176] on select "Select ankit [PERSON_NAME] Foram [PERSON_NAME] [PERSON_NAME] [PERSON_NAME]" at bounding box center [739, 190] width 138 height 29
click at [976, 337] on button "Save" at bounding box center [978, 343] width 36 height 26
select select "Select"
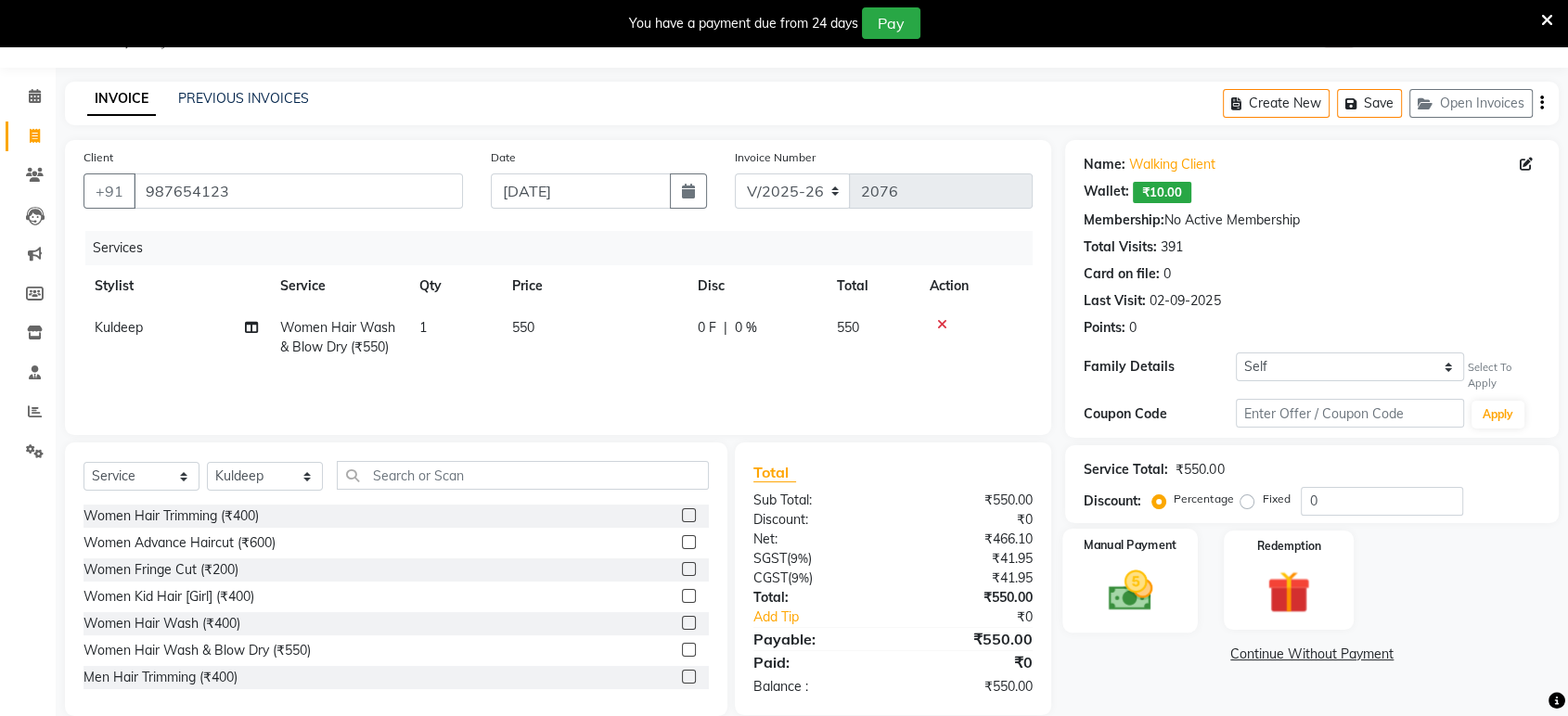
click at [1117, 579] on img at bounding box center [1130, 590] width 72 height 51
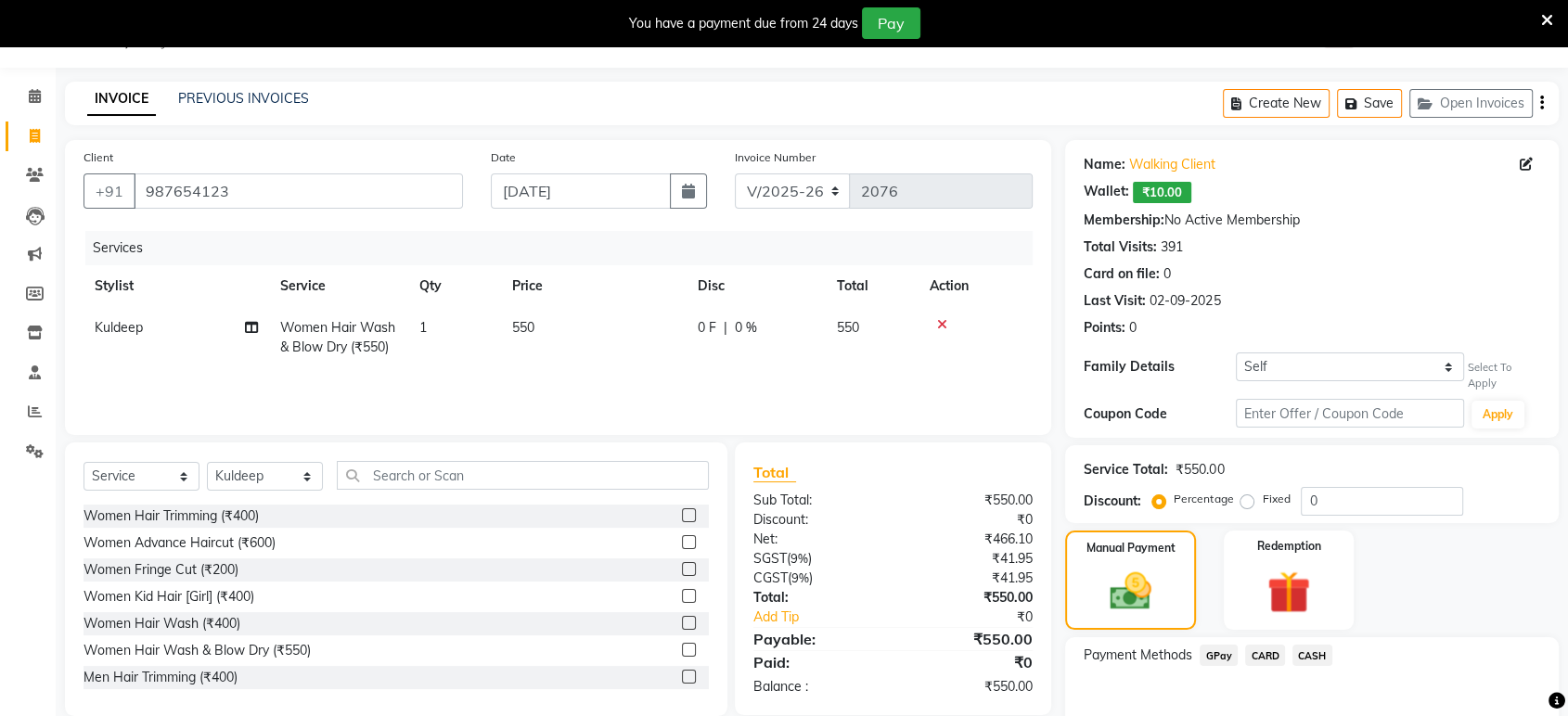
click at [1217, 644] on span "GPay" at bounding box center [1218, 655] width 38 height 21
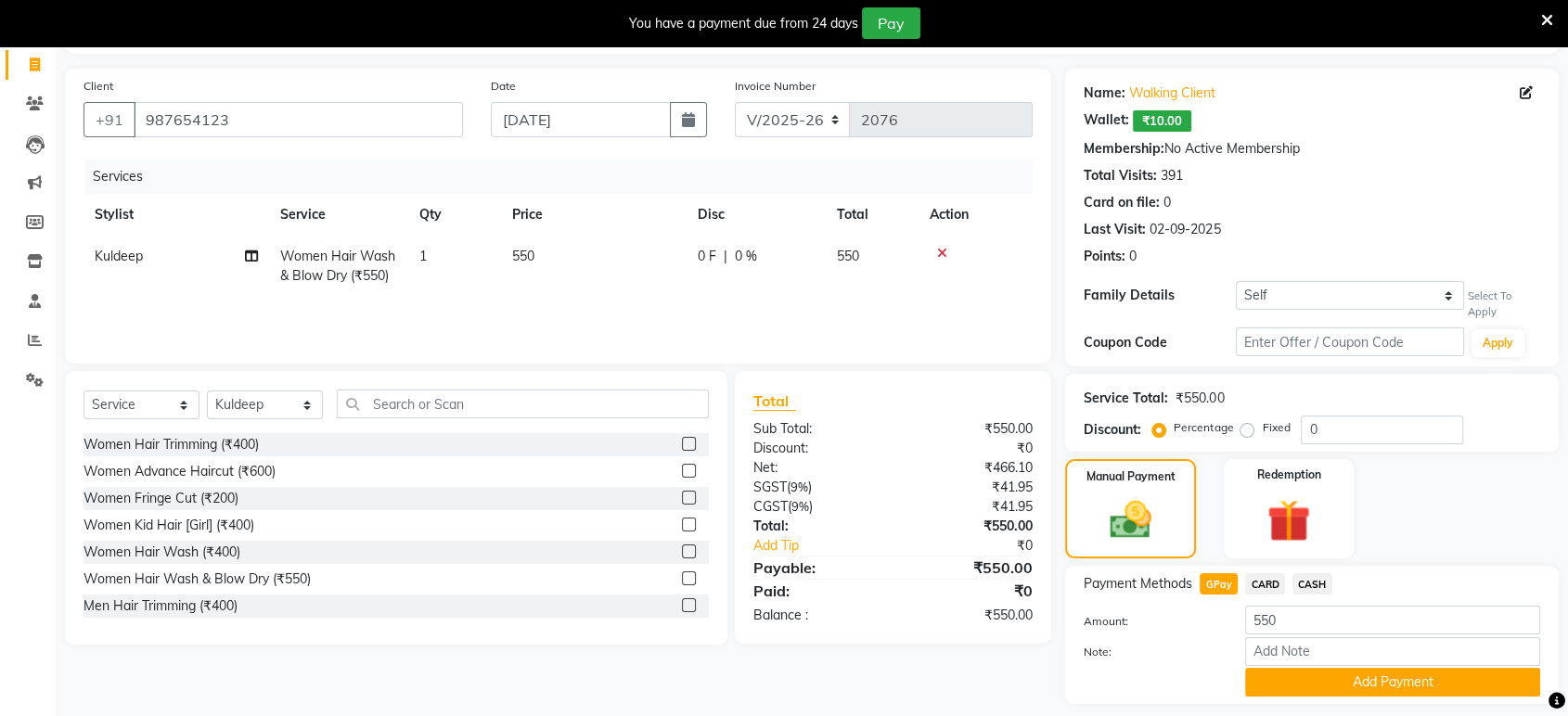
scroll to position [170, 0]
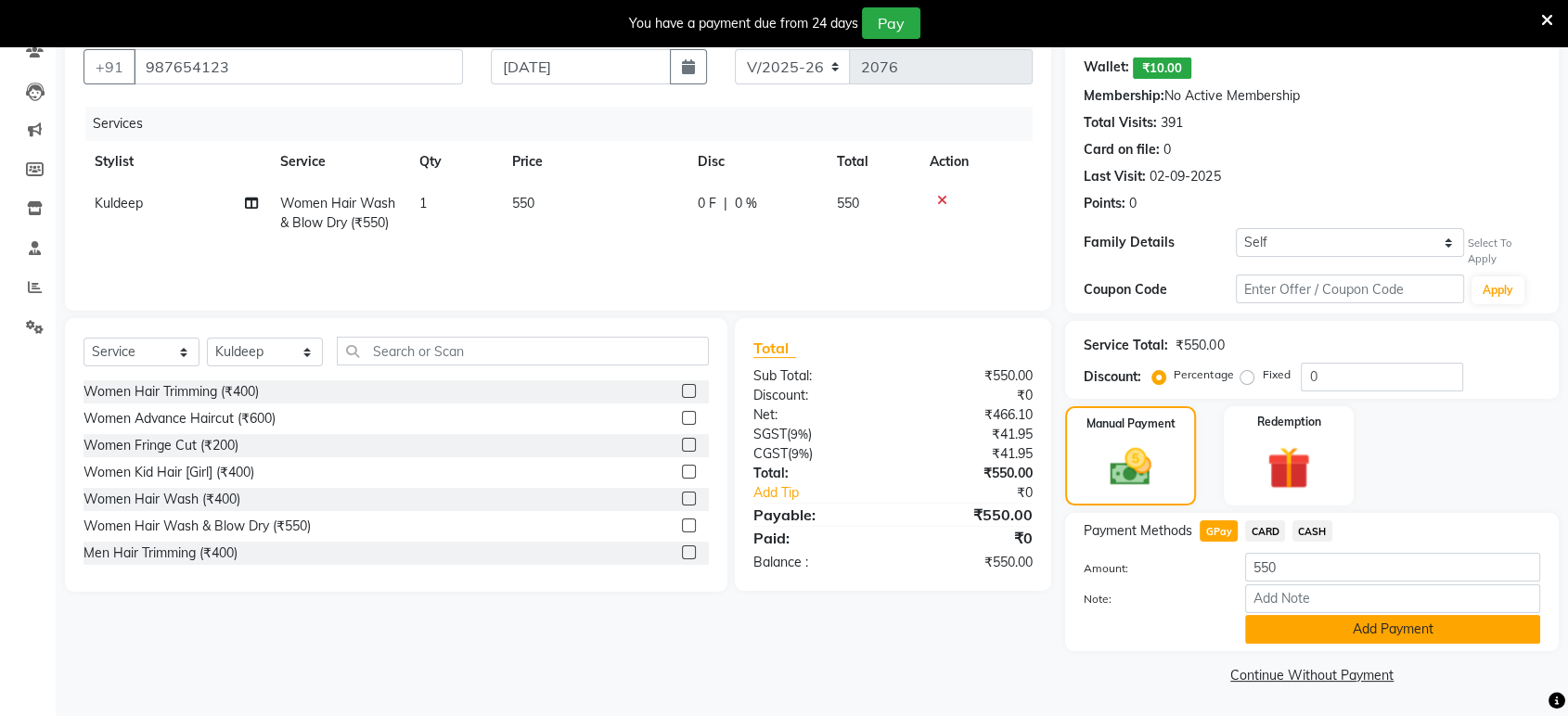
click at [1358, 632] on button "Add Payment" at bounding box center [1392, 630] width 295 height 29
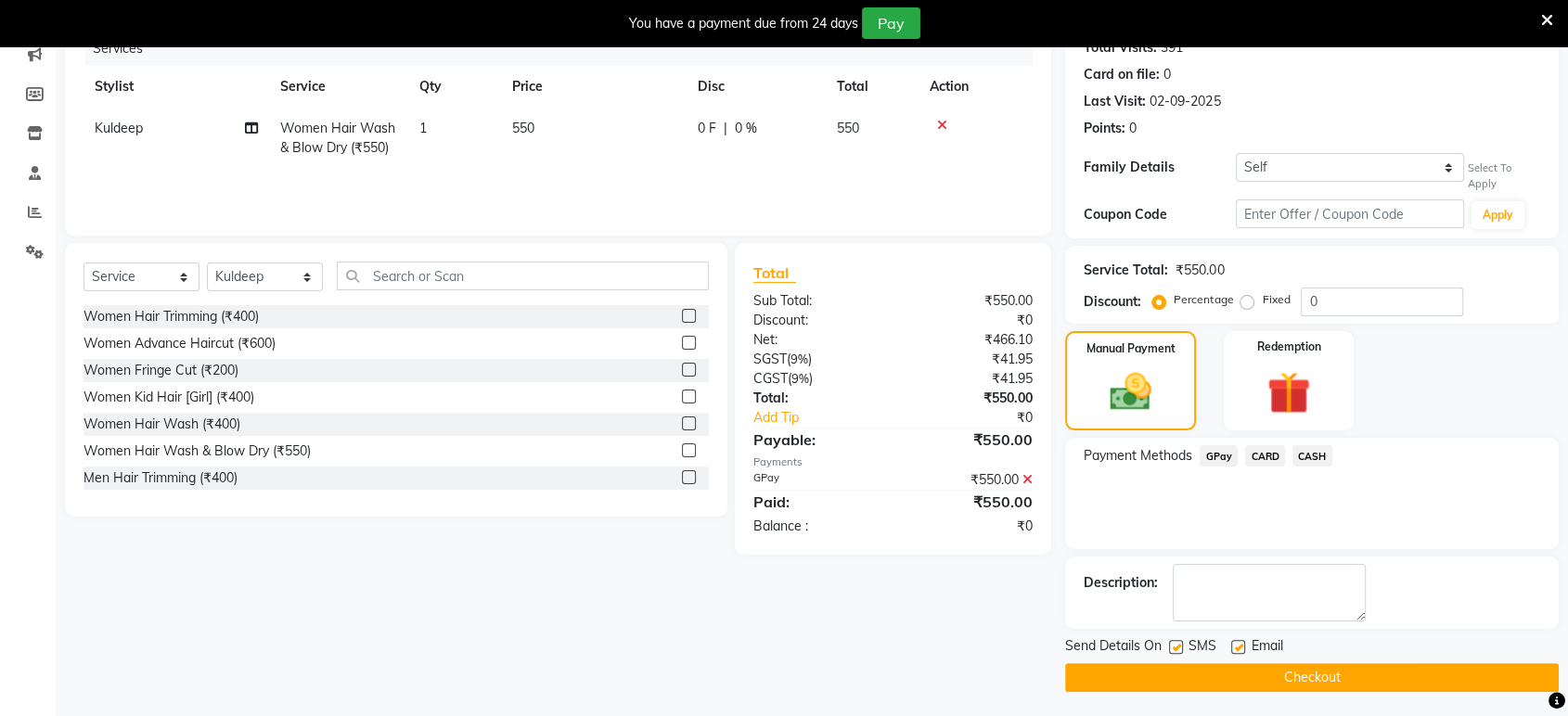
scroll to position [247, 0]
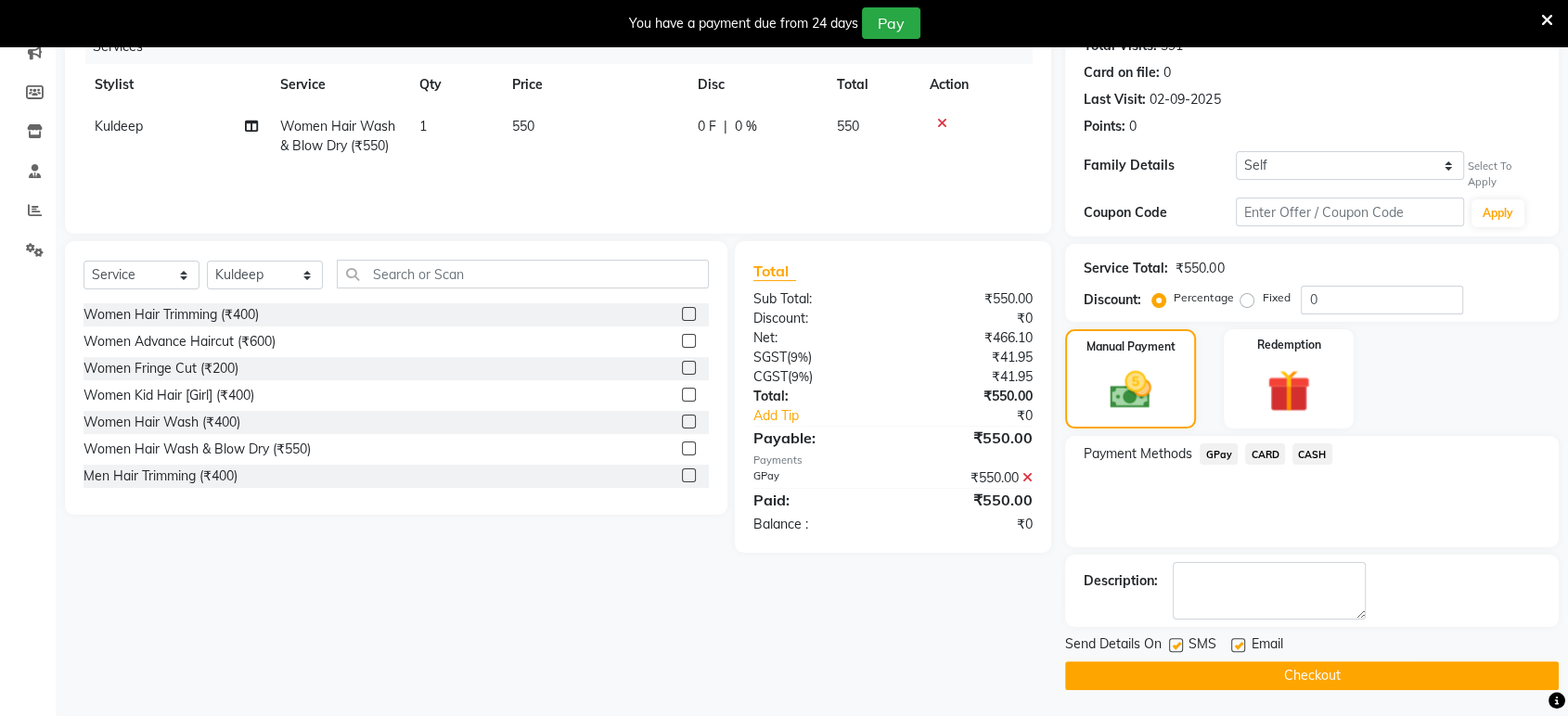
click at [1237, 638] on div at bounding box center [1237, 648] width 12 height 19
click at [1232, 643] on label at bounding box center [1237, 645] width 14 height 14
click at [1232, 643] on input "checkbox" at bounding box center [1237, 645] width 12 height 12
checkbox input "false"
click at [1176, 643] on label at bounding box center [1175, 645] width 14 height 14
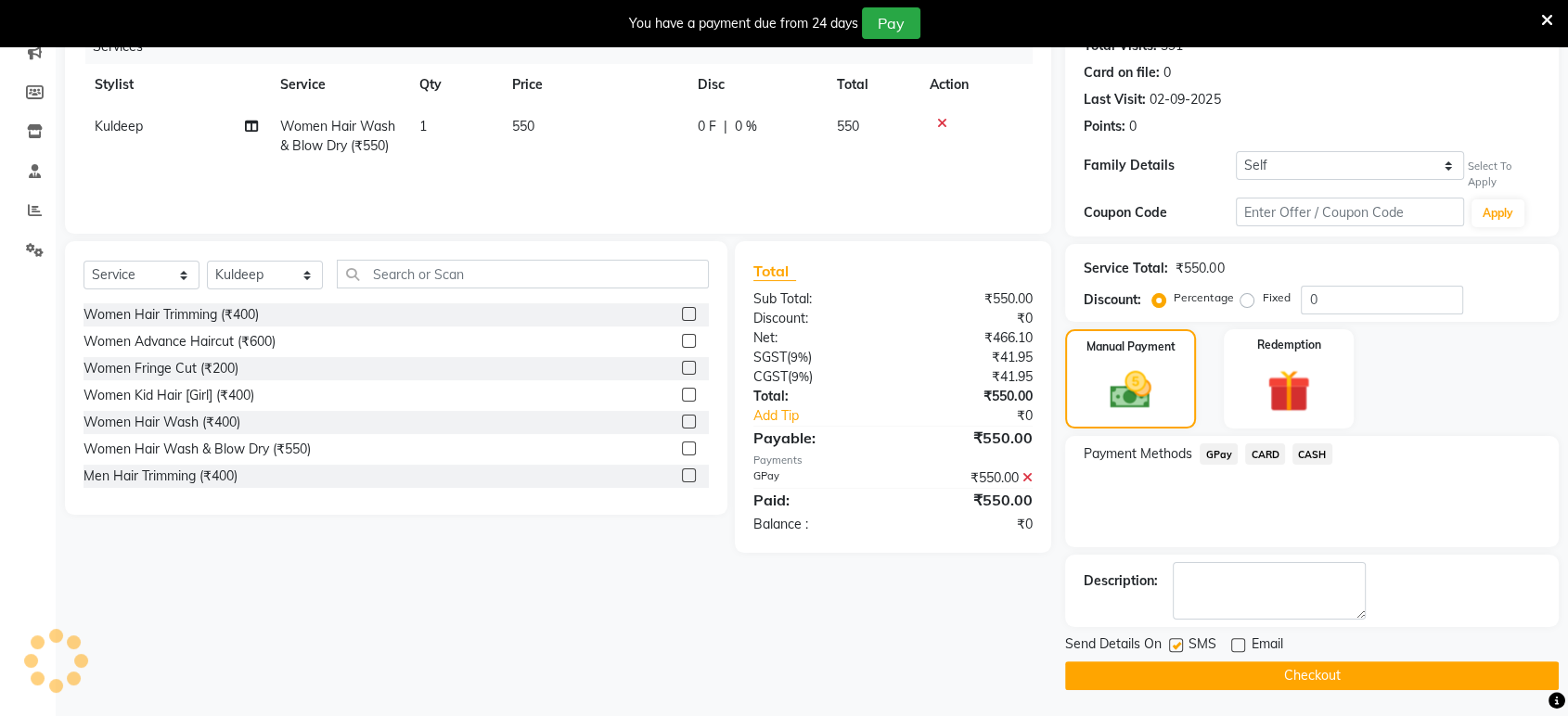
click at [1176, 643] on input "checkbox" at bounding box center [1174, 645] width 12 height 12
checkbox input "false"
click at [1204, 682] on button "Checkout" at bounding box center [1311, 675] width 494 height 29
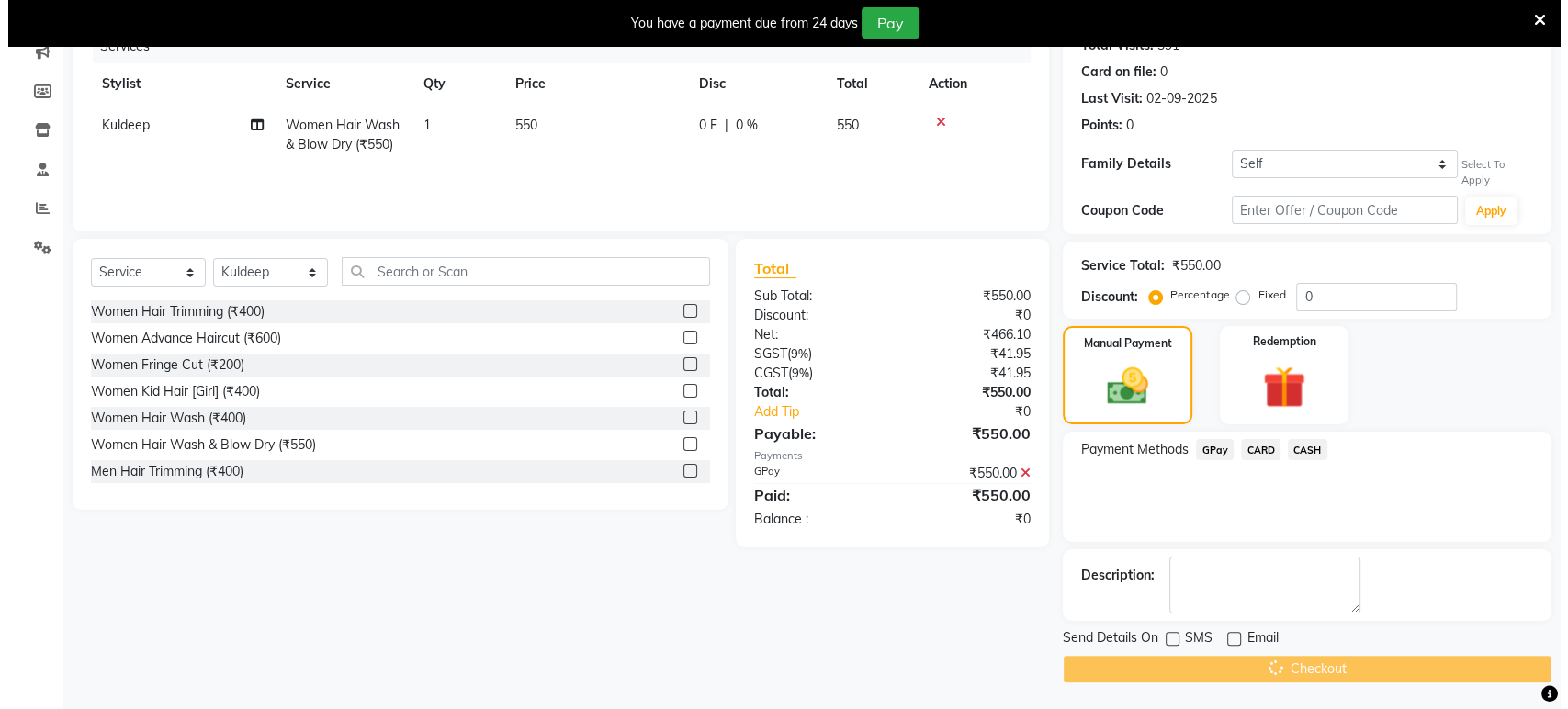
scroll to position [45, 0]
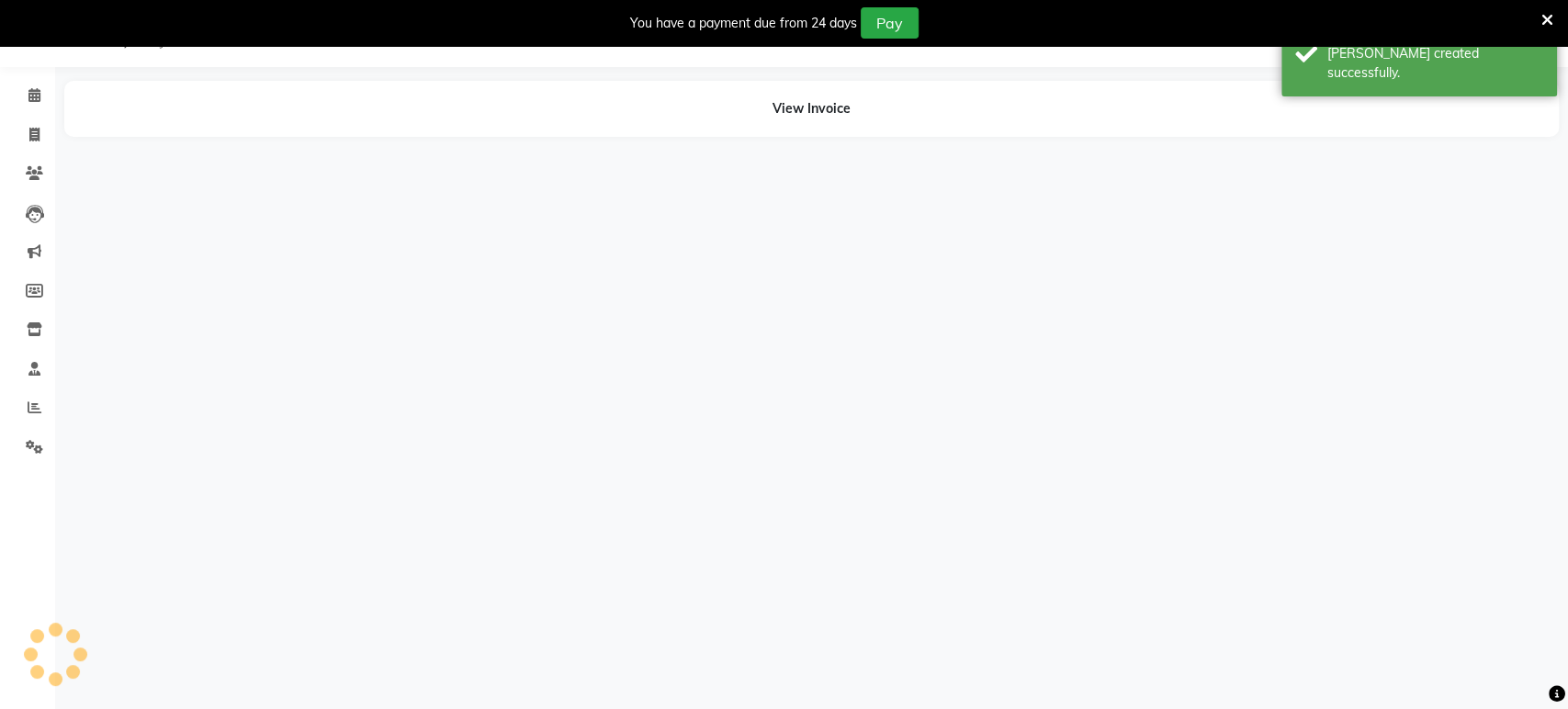
select select "49331"
select select "89022"
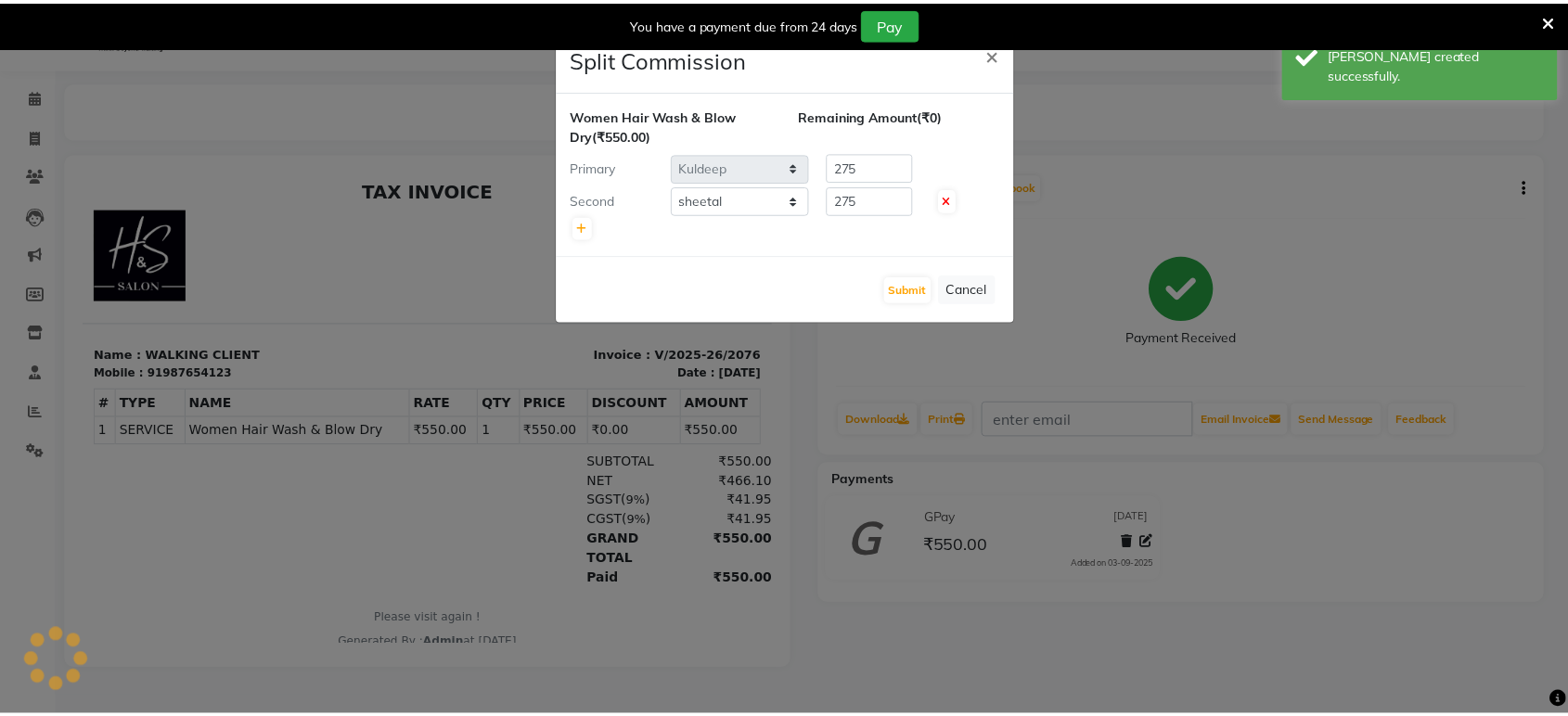
scroll to position [0, 0]
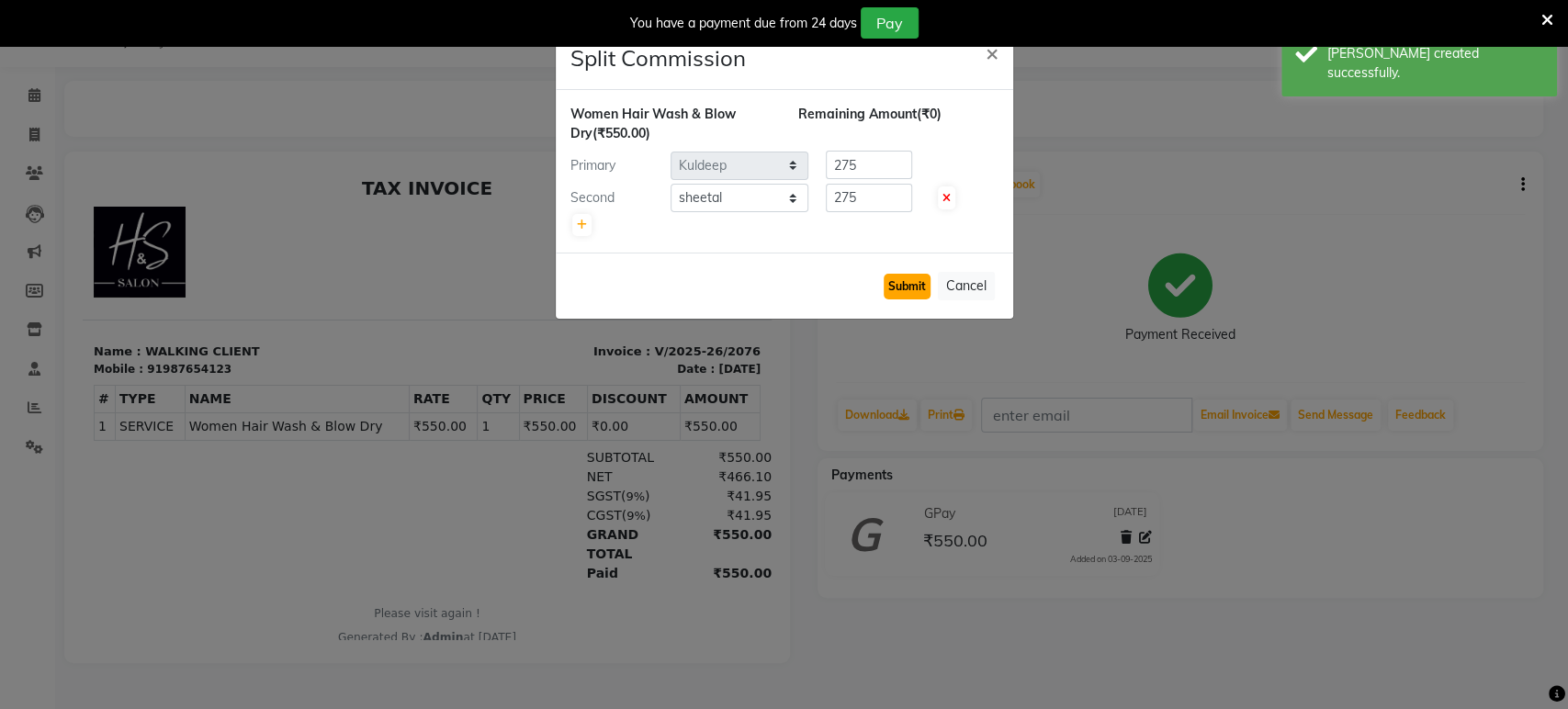
click at [918, 288] on button "Submit" at bounding box center [907, 286] width 47 height 26
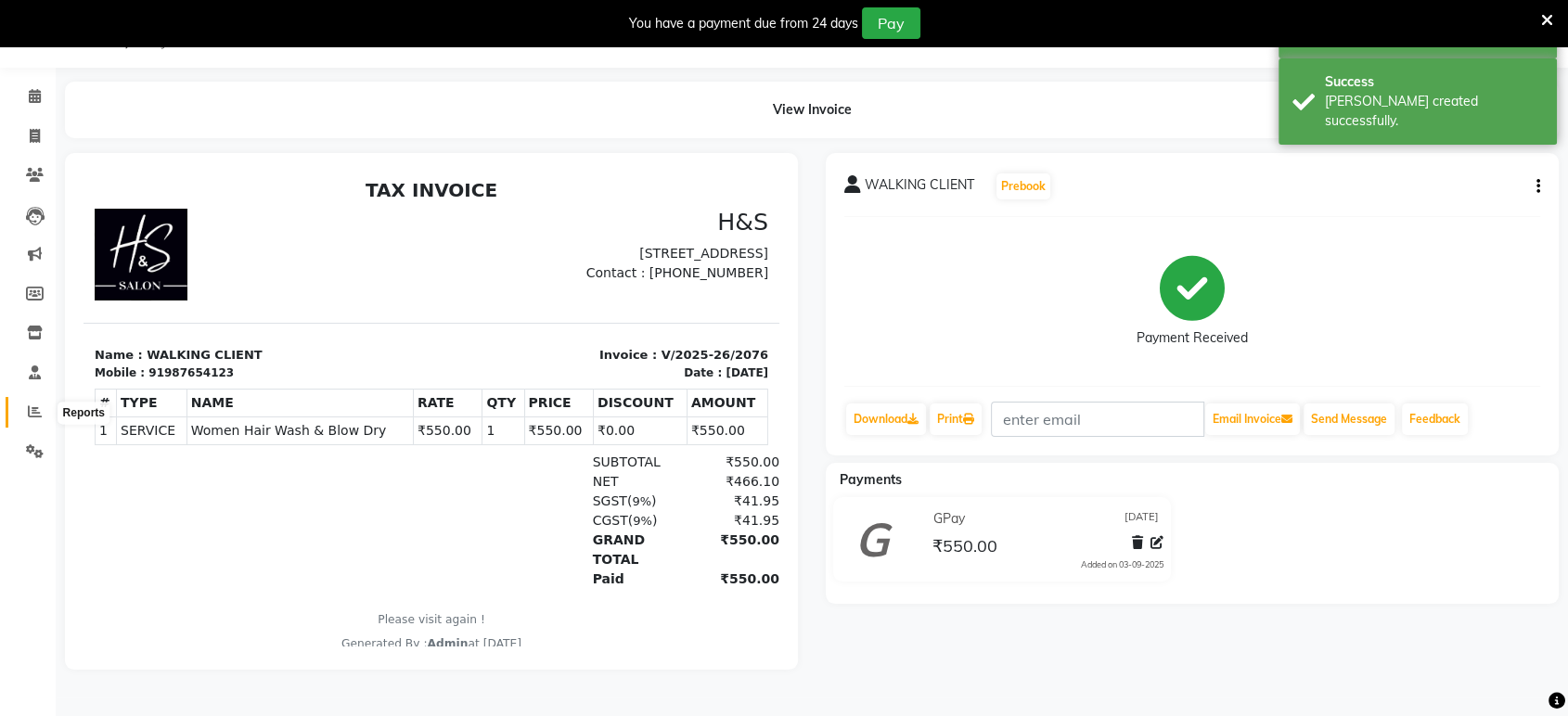
click at [30, 401] on span at bounding box center [34, 412] width 32 height 21
